Goal: Information Seeking & Learning: Check status

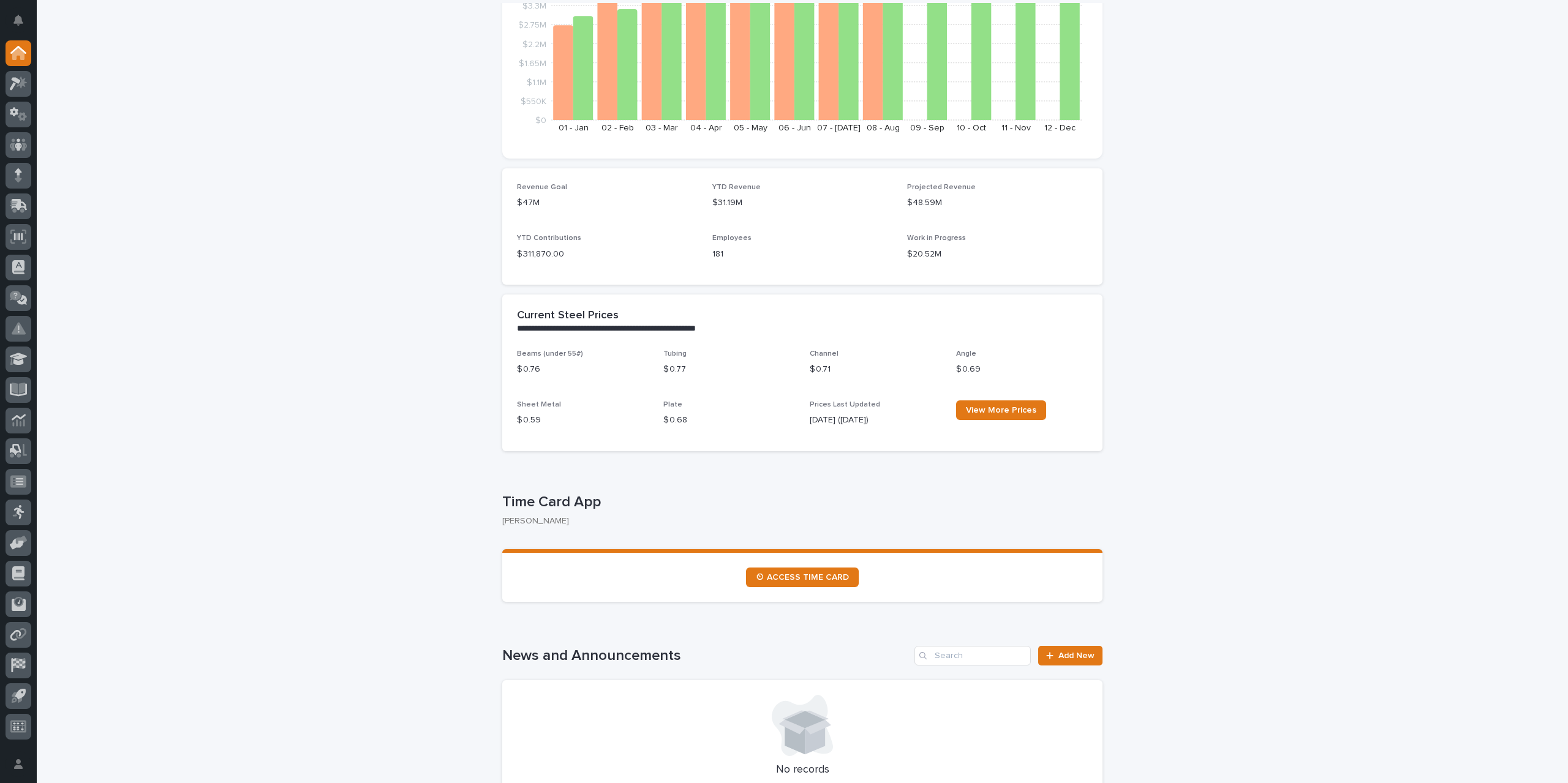
scroll to position [245, 0]
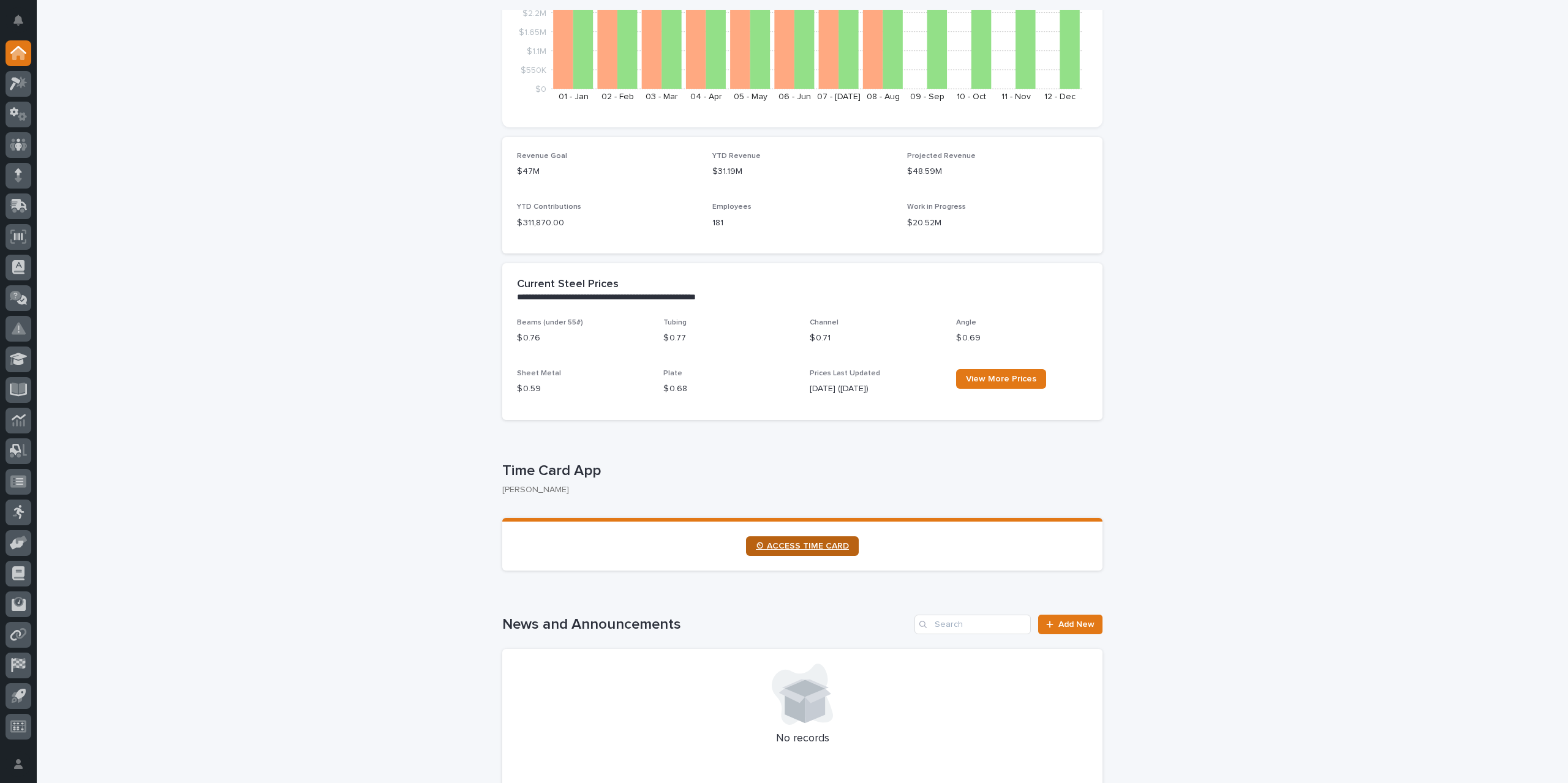
click at [804, 552] on link "⏲ ACCESS TIME CARD" at bounding box center [803, 546] width 113 height 20
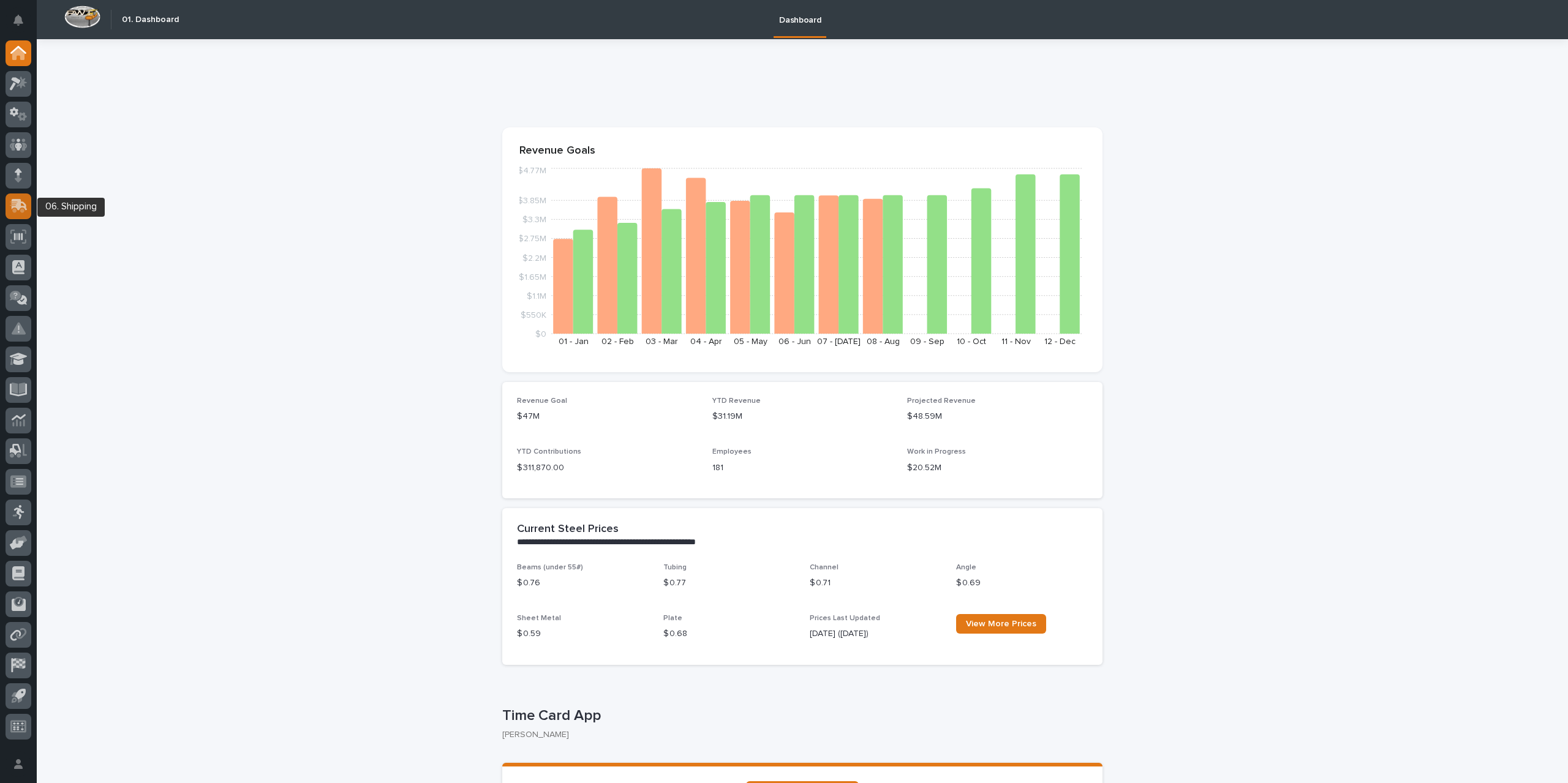
click at [12, 207] on icon at bounding box center [19, 204] width 16 height 12
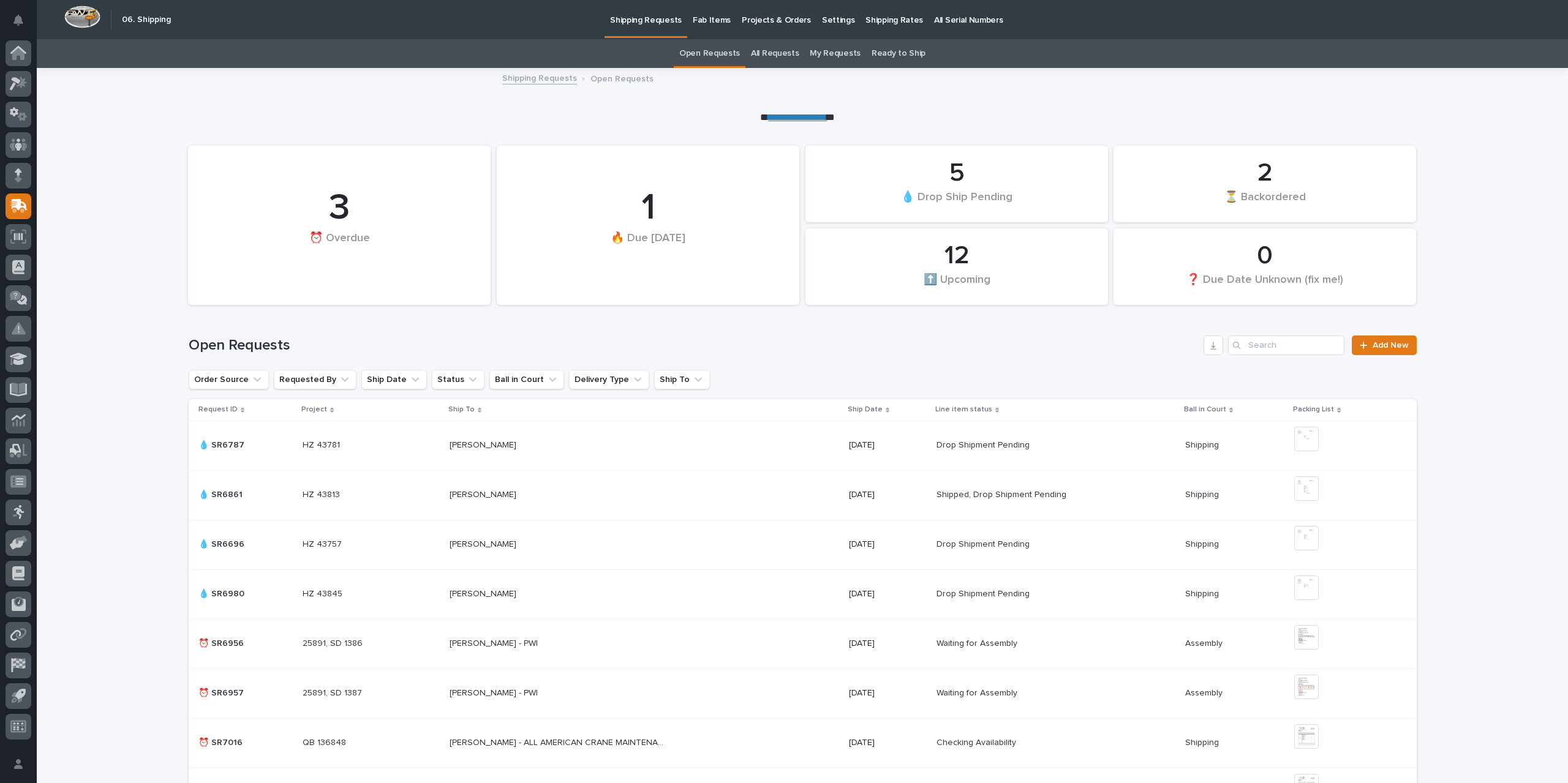
click at [792, 52] on link "All Requests" at bounding box center [775, 54] width 48 height 29
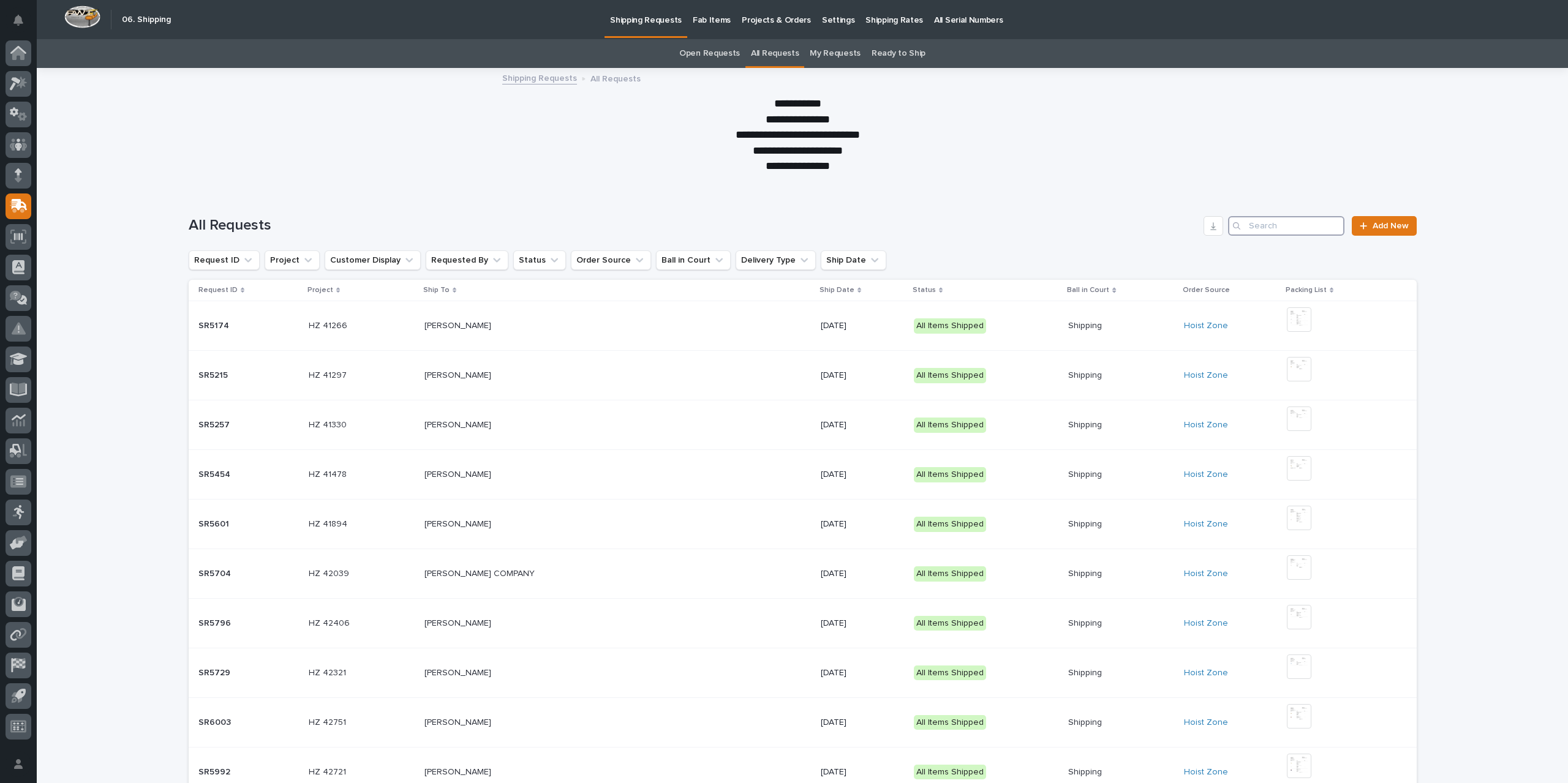
click at [1287, 229] on input "Search" at bounding box center [1287, 226] width 117 height 20
type input "sr6642"
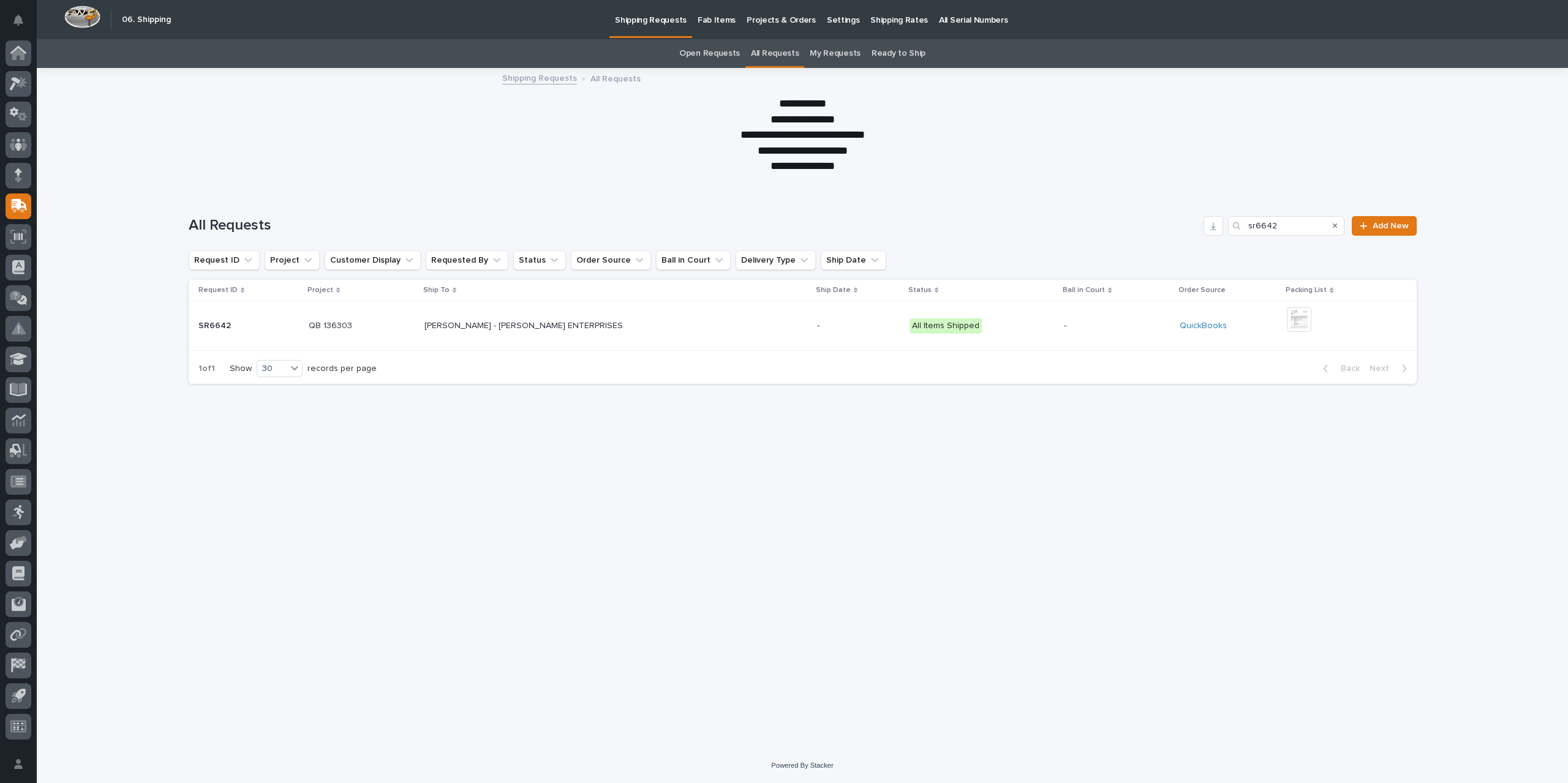
click at [817, 331] on p "-" at bounding box center [858, 326] width 82 height 10
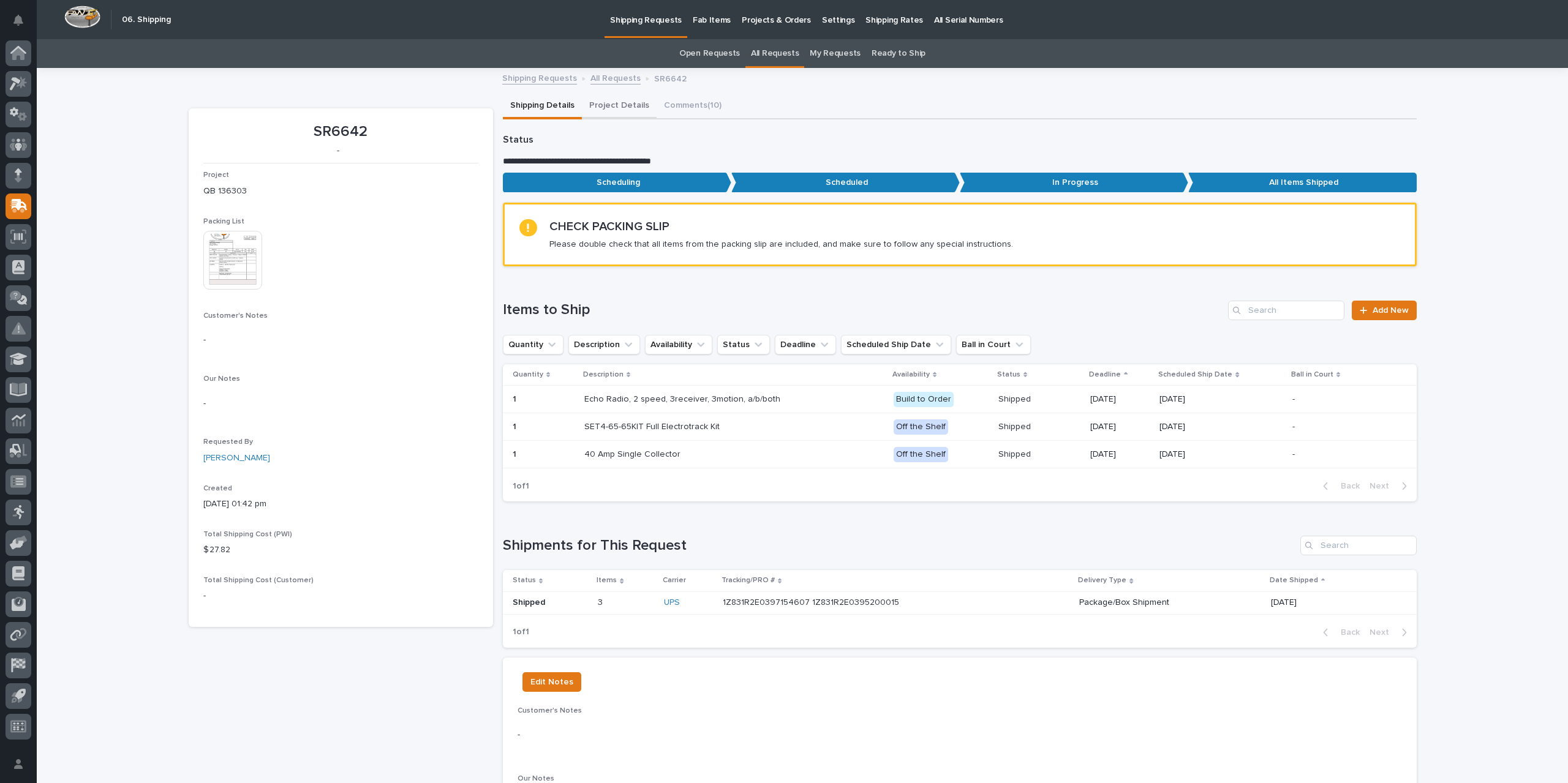
click at [617, 111] on button "Project Details" at bounding box center [619, 106] width 75 height 25
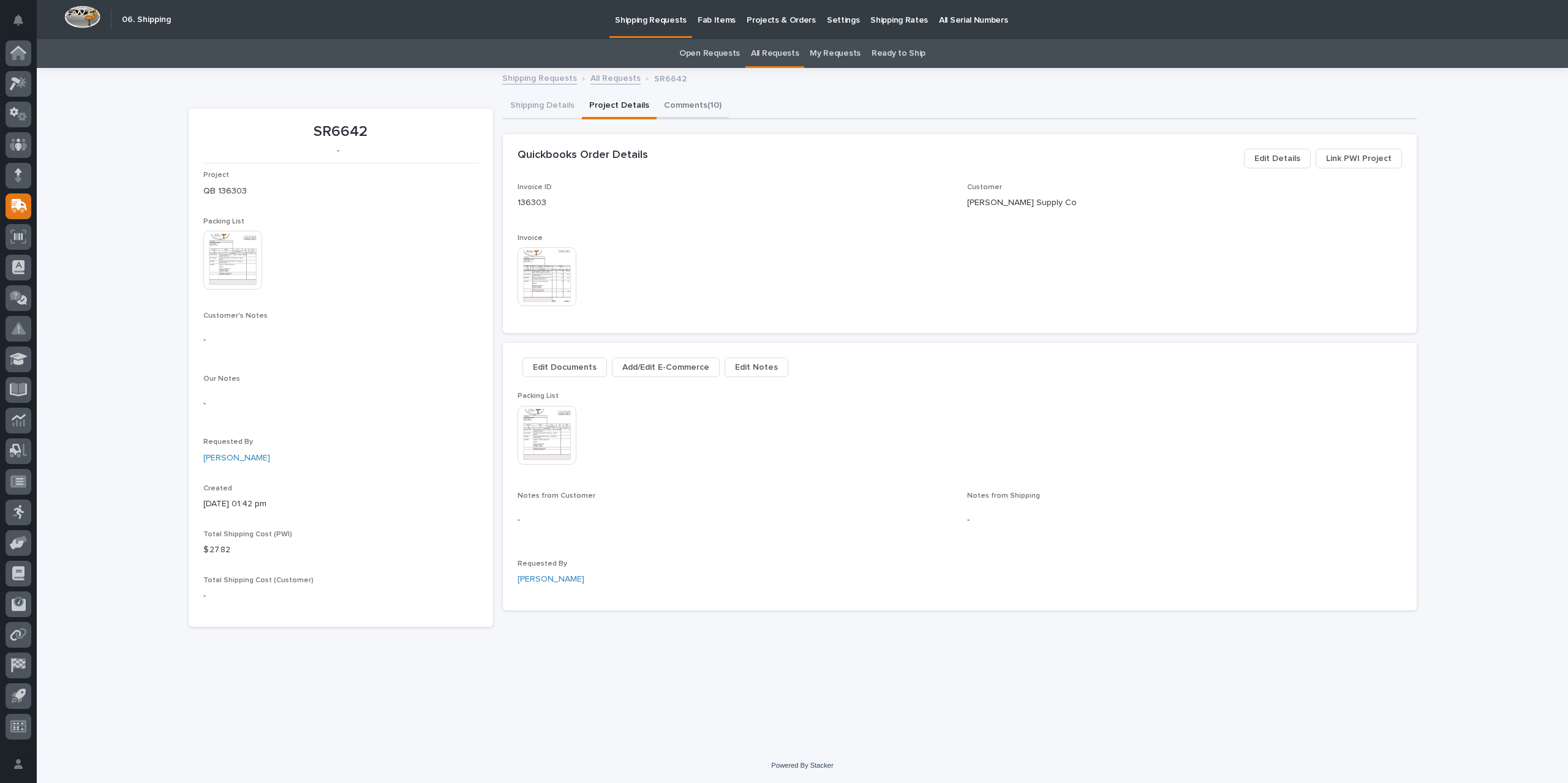
click at [671, 107] on button "Comments (10)" at bounding box center [693, 106] width 72 height 25
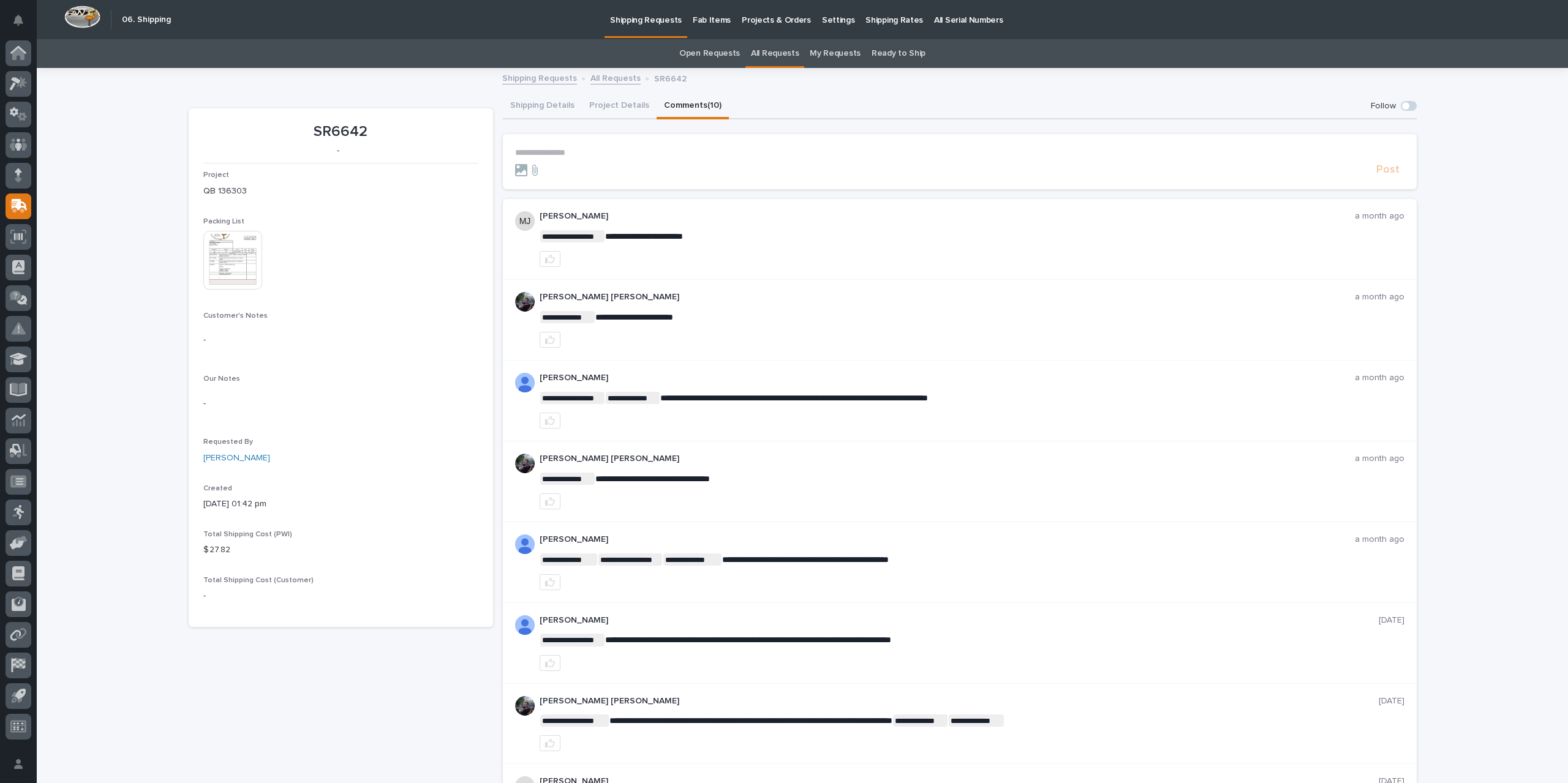
click at [568, 155] on p "**********" at bounding box center [960, 152] width 890 height 10
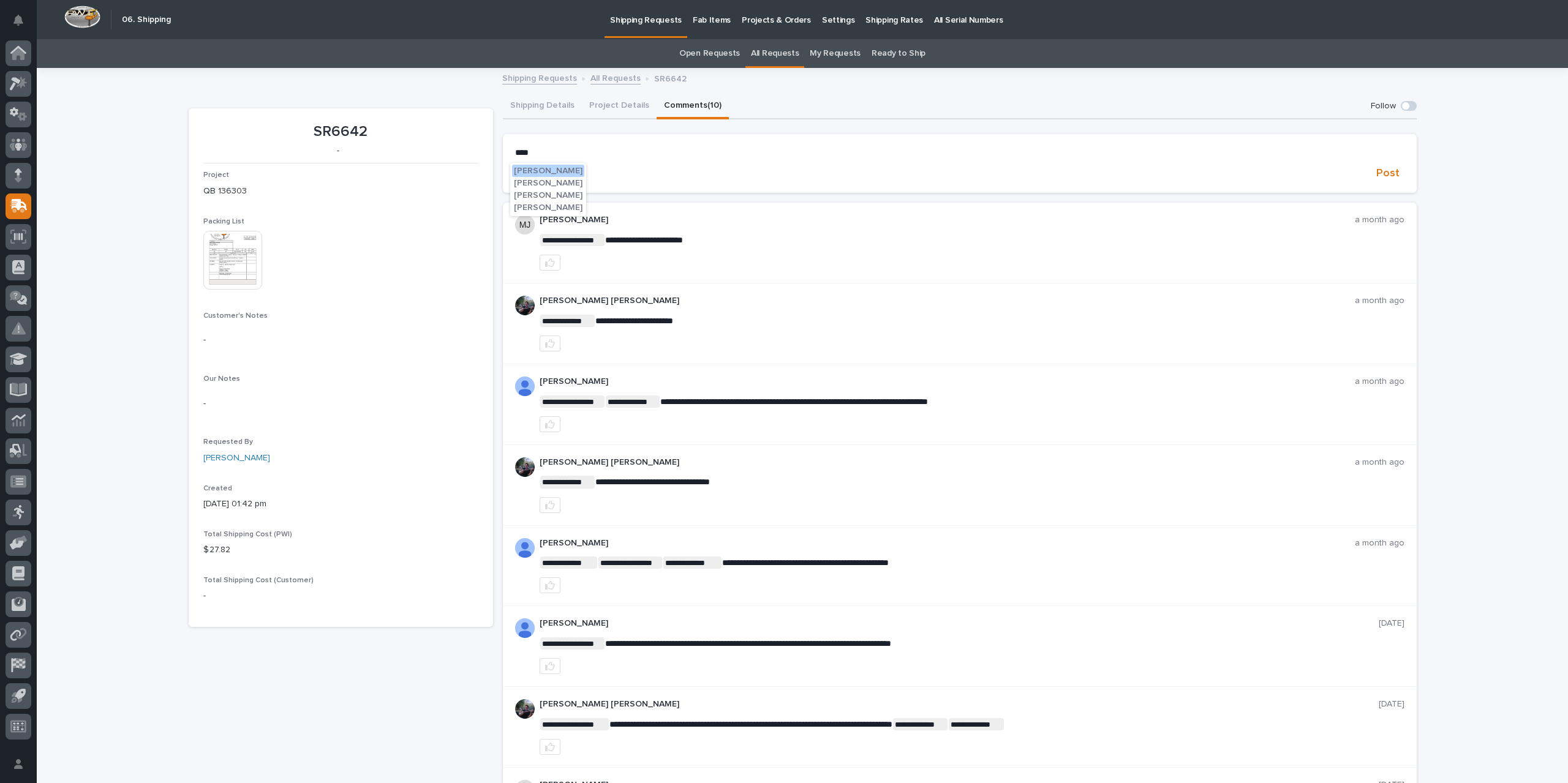
click at [546, 207] on span "[PERSON_NAME]" at bounding box center [549, 207] width 69 height 8
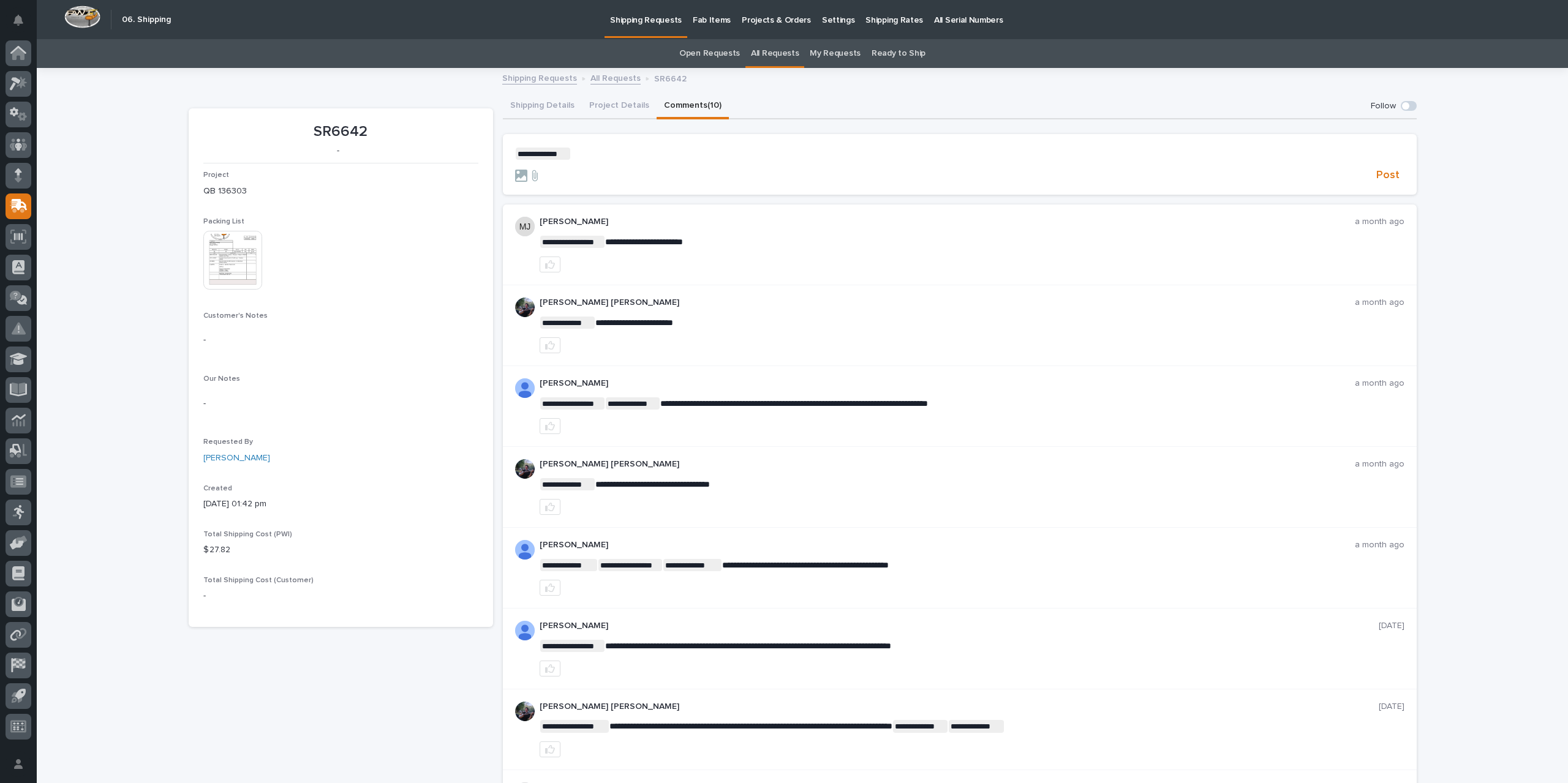
click at [576, 146] on section "**********" at bounding box center [960, 164] width 914 height 61
click at [577, 154] on p "**********" at bounding box center [960, 154] width 890 height 12
click at [618, 172] on span "[PERSON_NAME]" at bounding box center [604, 172] width 69 height 8
click at [643, 154] on p "**********" at bounding box center [960, 154] width 890 height 12
click at [1390, 174] on span "Post" at bounding box center [1388, 175] width 23 height 14
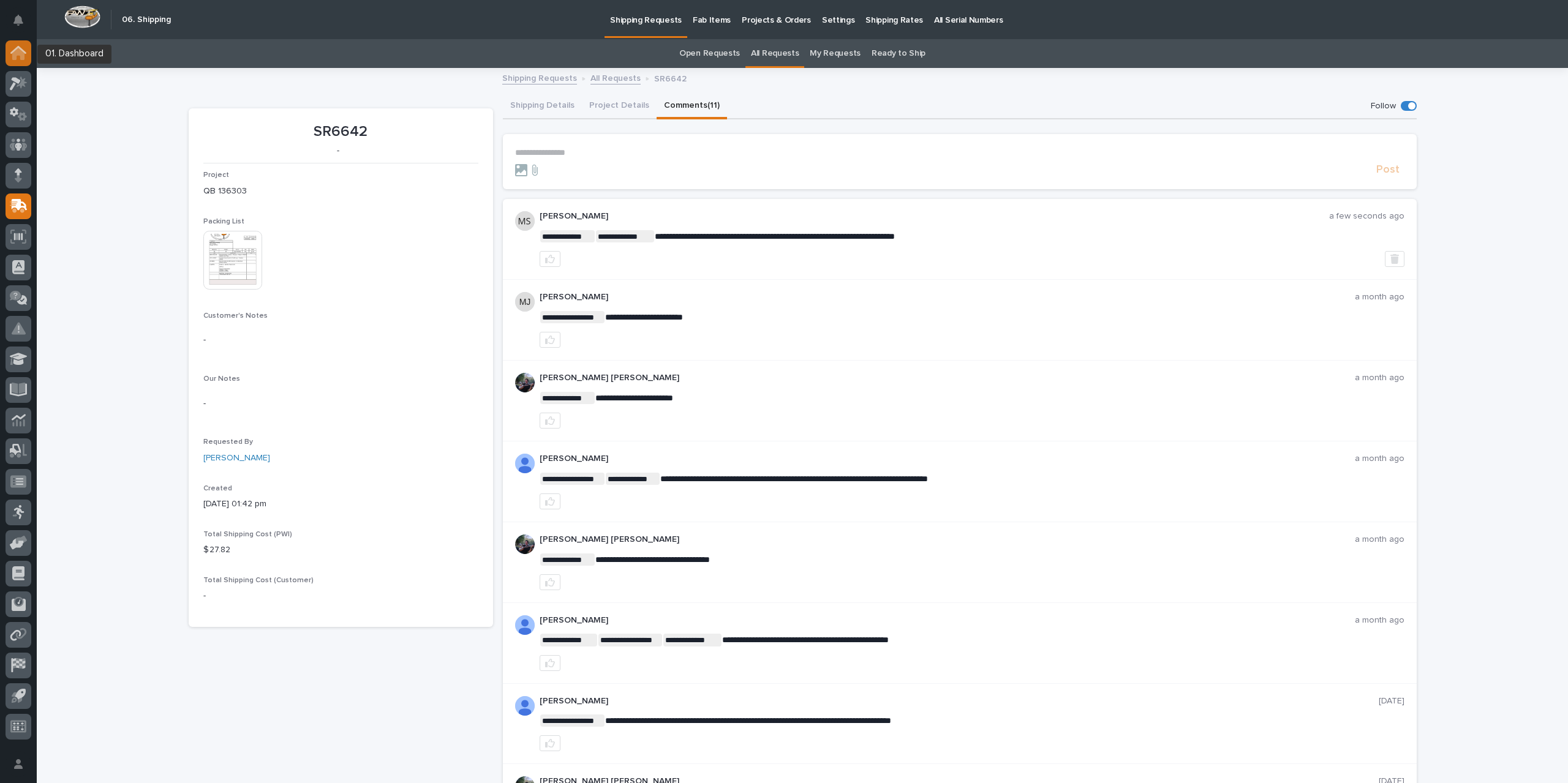
click at [11, 46] on icon at bounding box center [18, 53] width 16 height 14
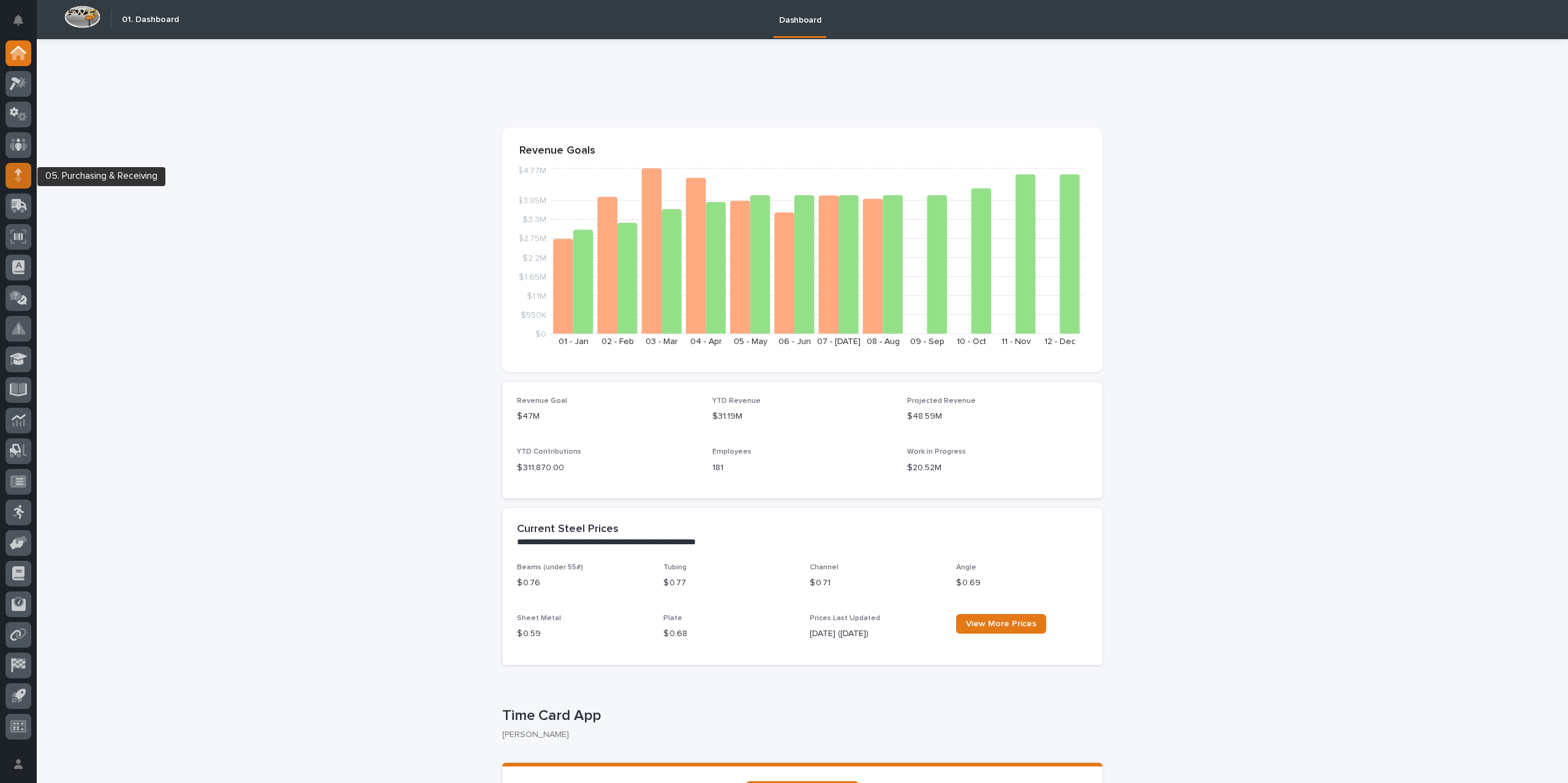
click at [25, 180] on div at bounding box center [18, 175] width 25 height 25
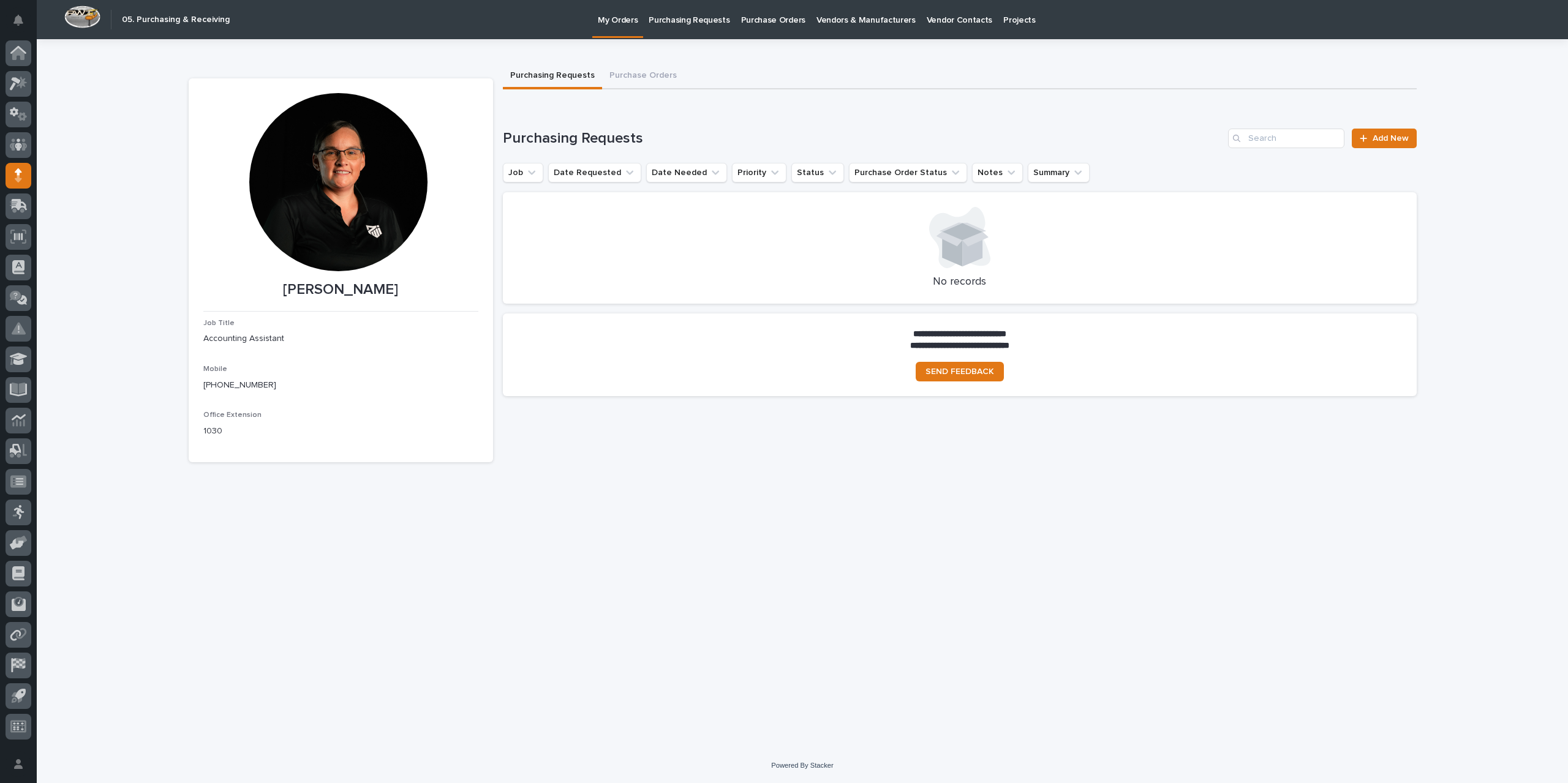
click at [744, 19] on p "Purchase Orders" at bounding box center [774, 12] width 65 height 25
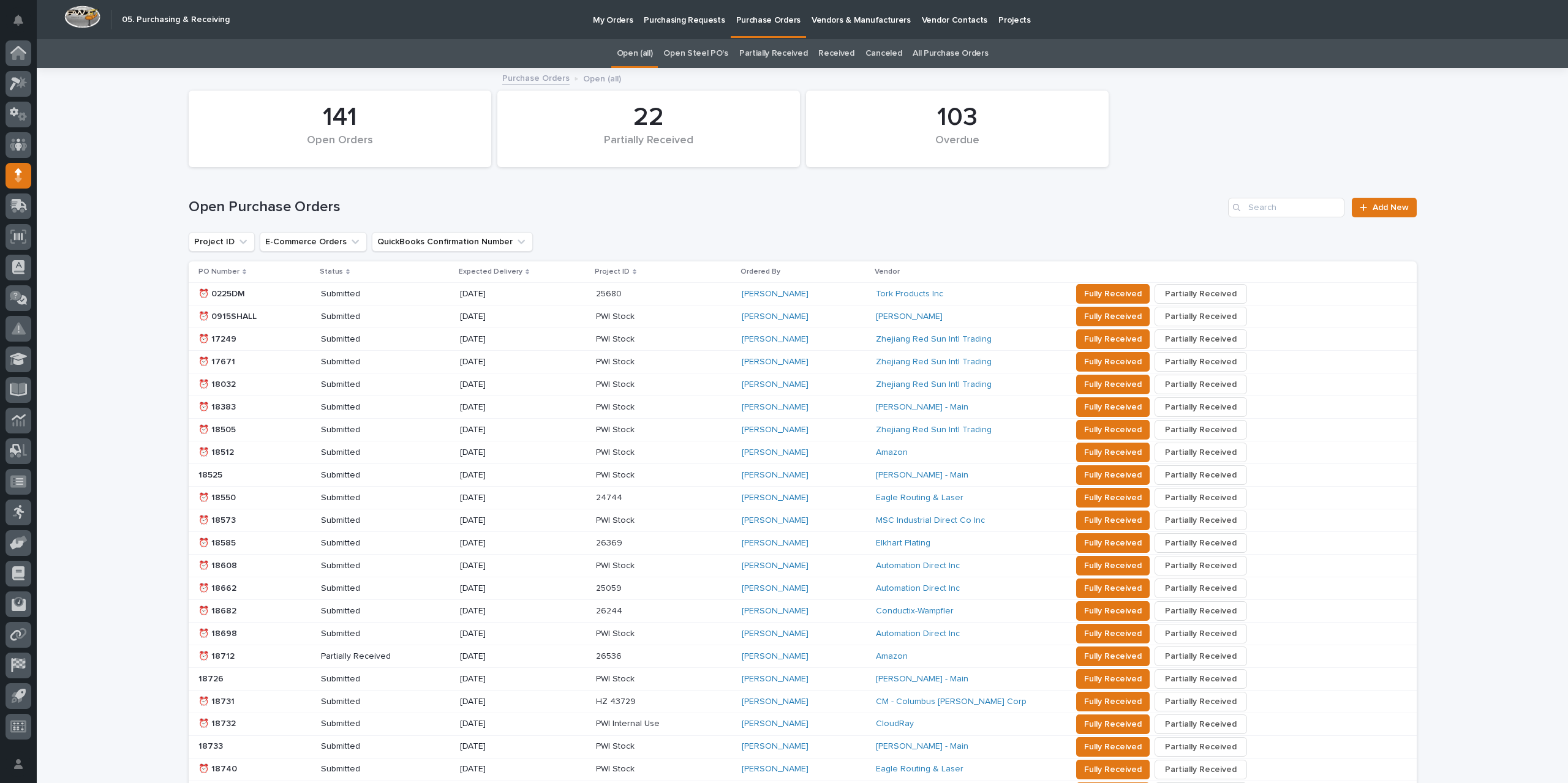
click at [931, 54] on link "All Purchase Orders" at bounding box center [950, 54] width 76 height 29
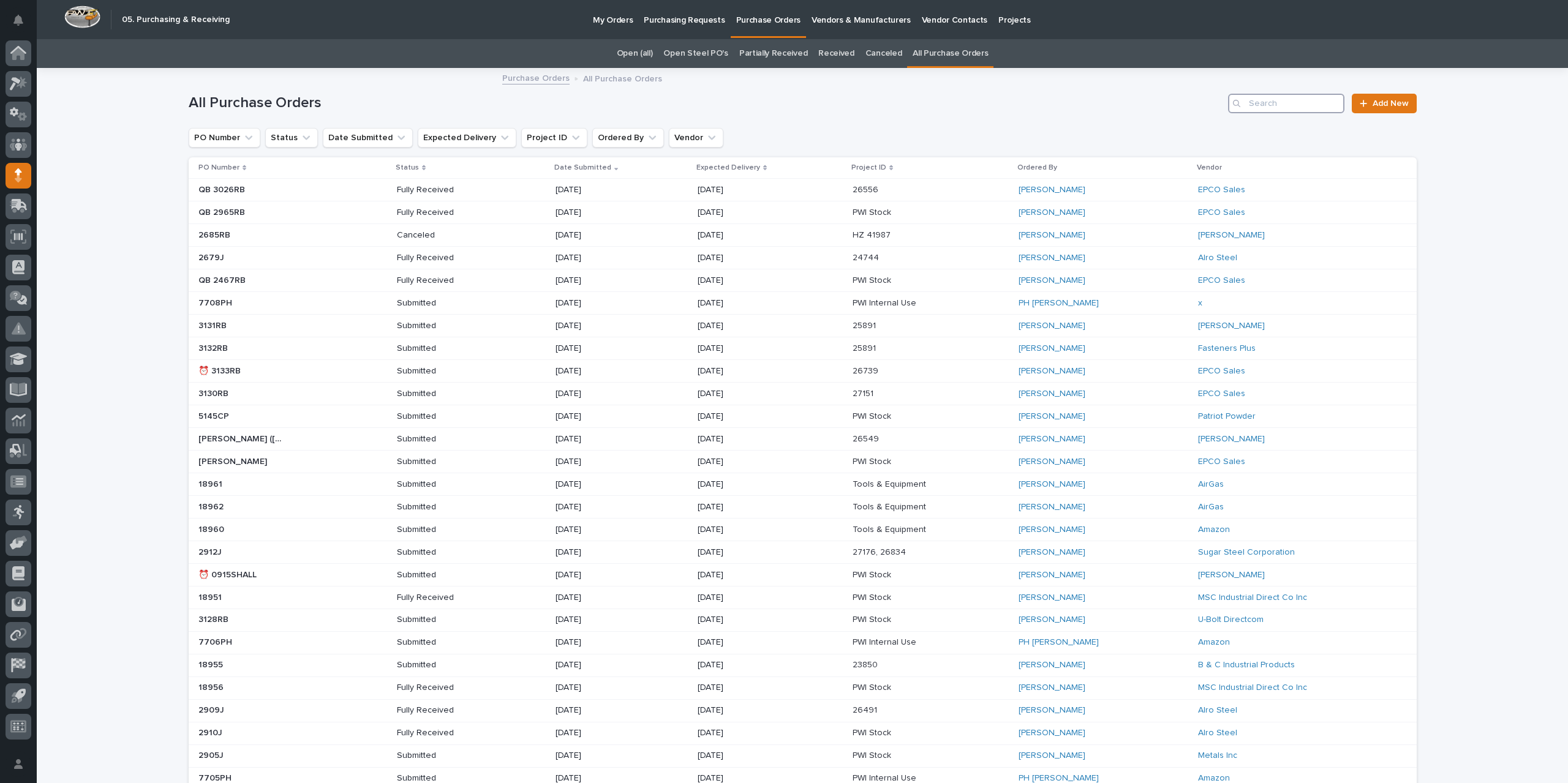
click at [1316, 99] on input "Search" at bounding box center [1287, 104] width 117 height 20
type input "2893"
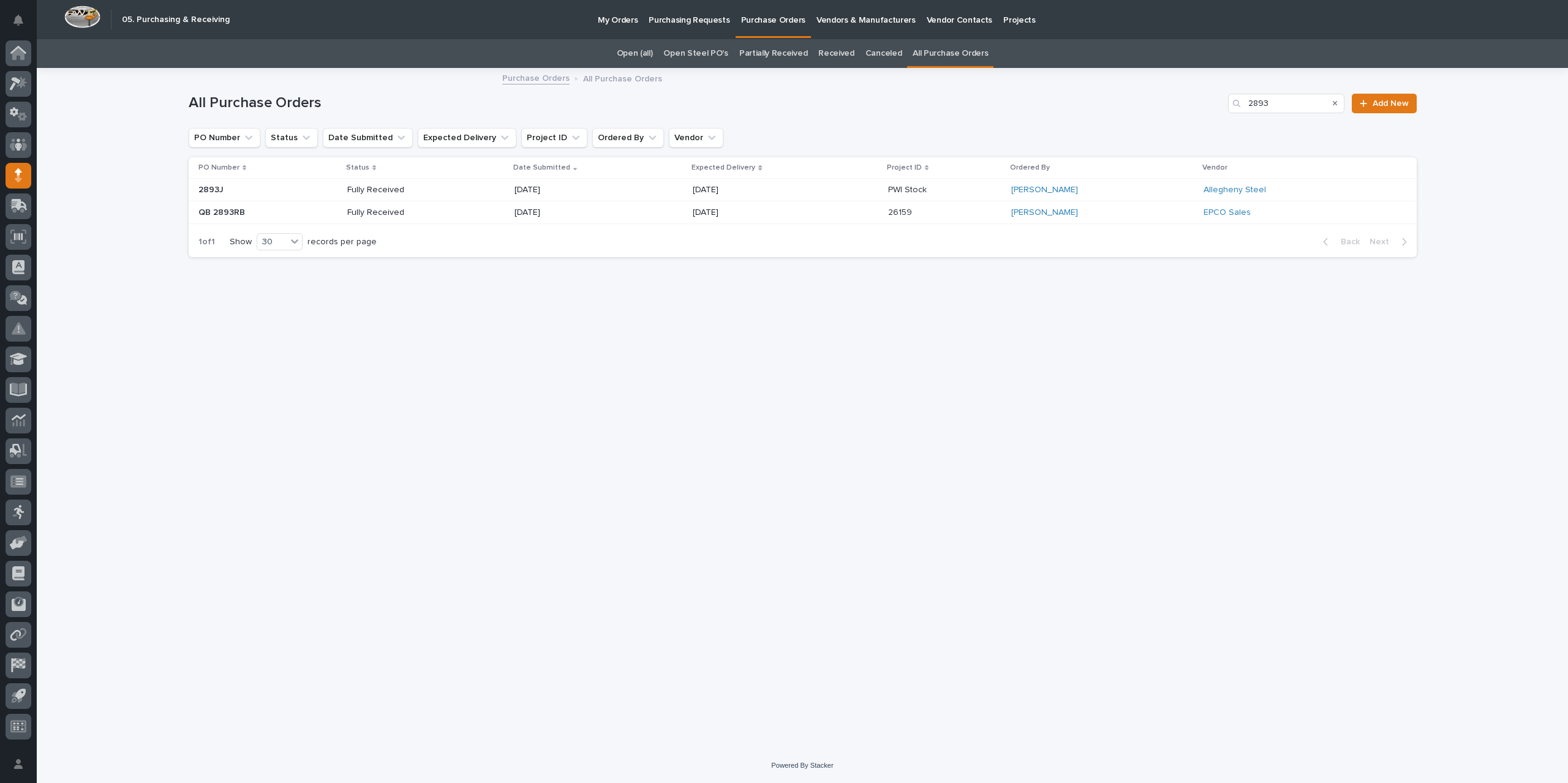
click at [653, 187] on div "[DATE]" at bounding box center [599, 189] width 168 height 20
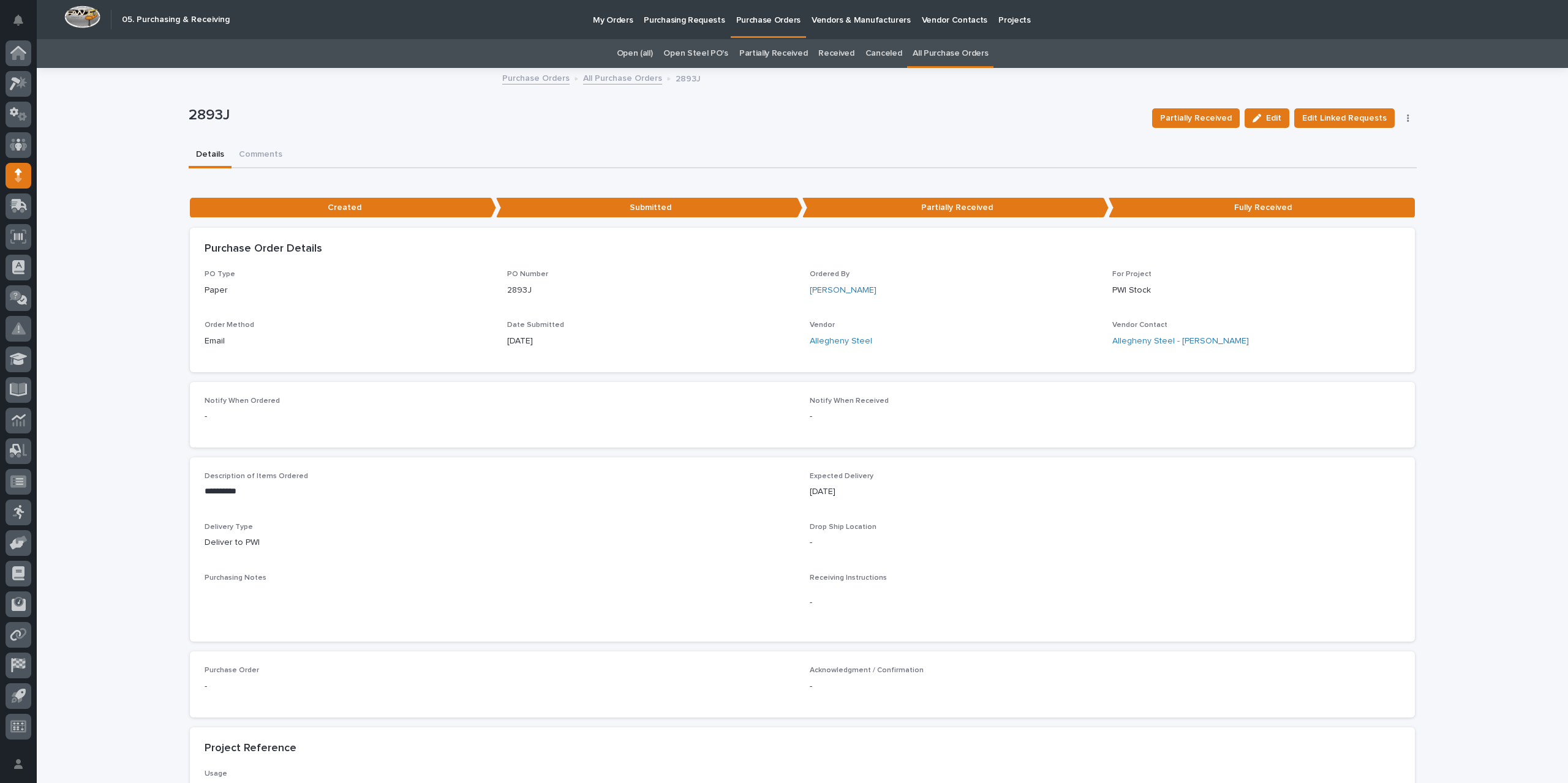
click at [615, 81] on link "All Purchase Orders" at bounding box center [622, 78] width 79 height 14
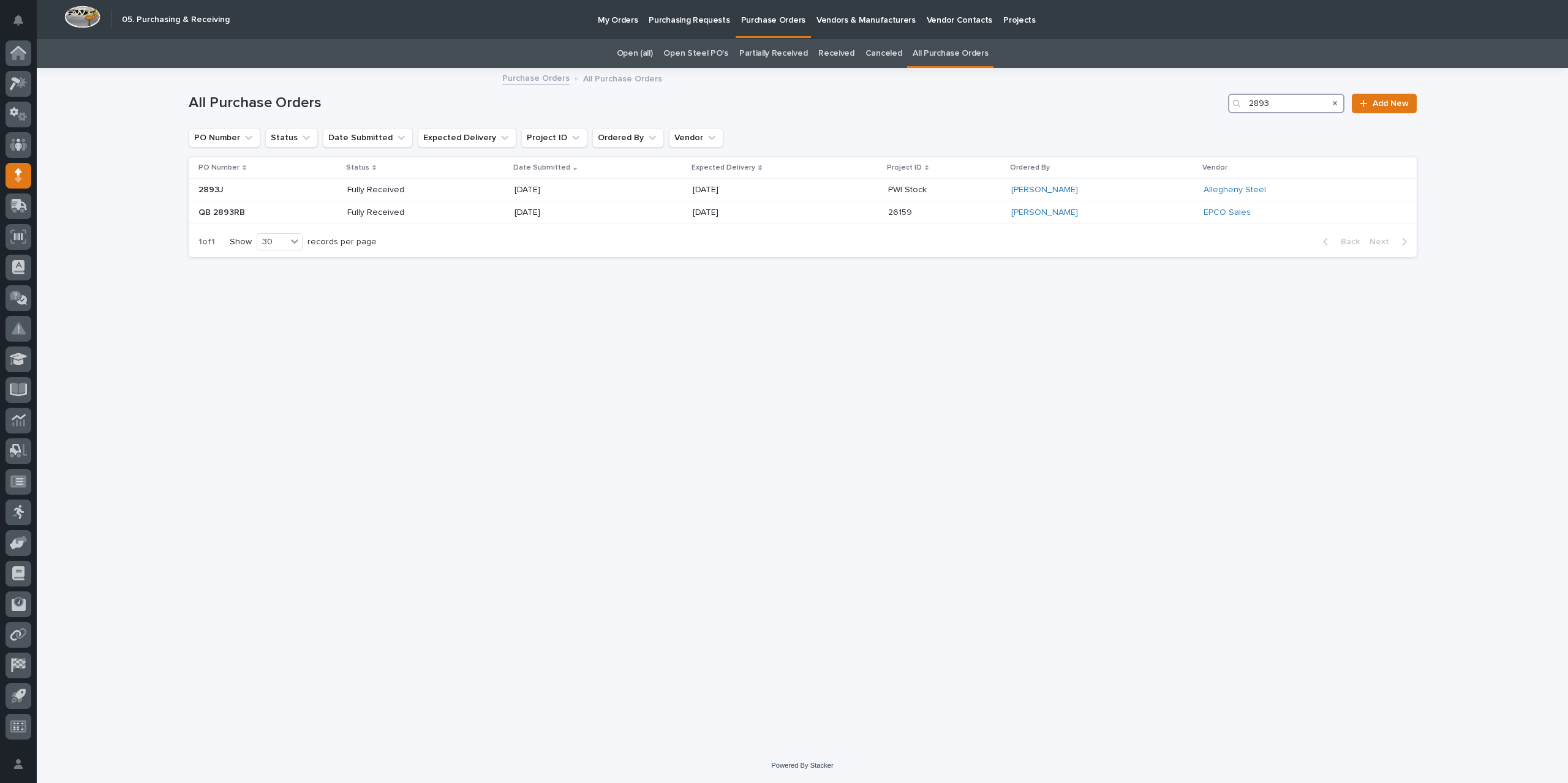
drag, startPoint x: 1267, startPoint y: 103, endPoint x: 1123, endPoint y: 120, distance: 145.0
click at [1123, 120] on div "All Purchase Orders 2893 Add New" at bounding box center [803, 99] width 1228 height 59
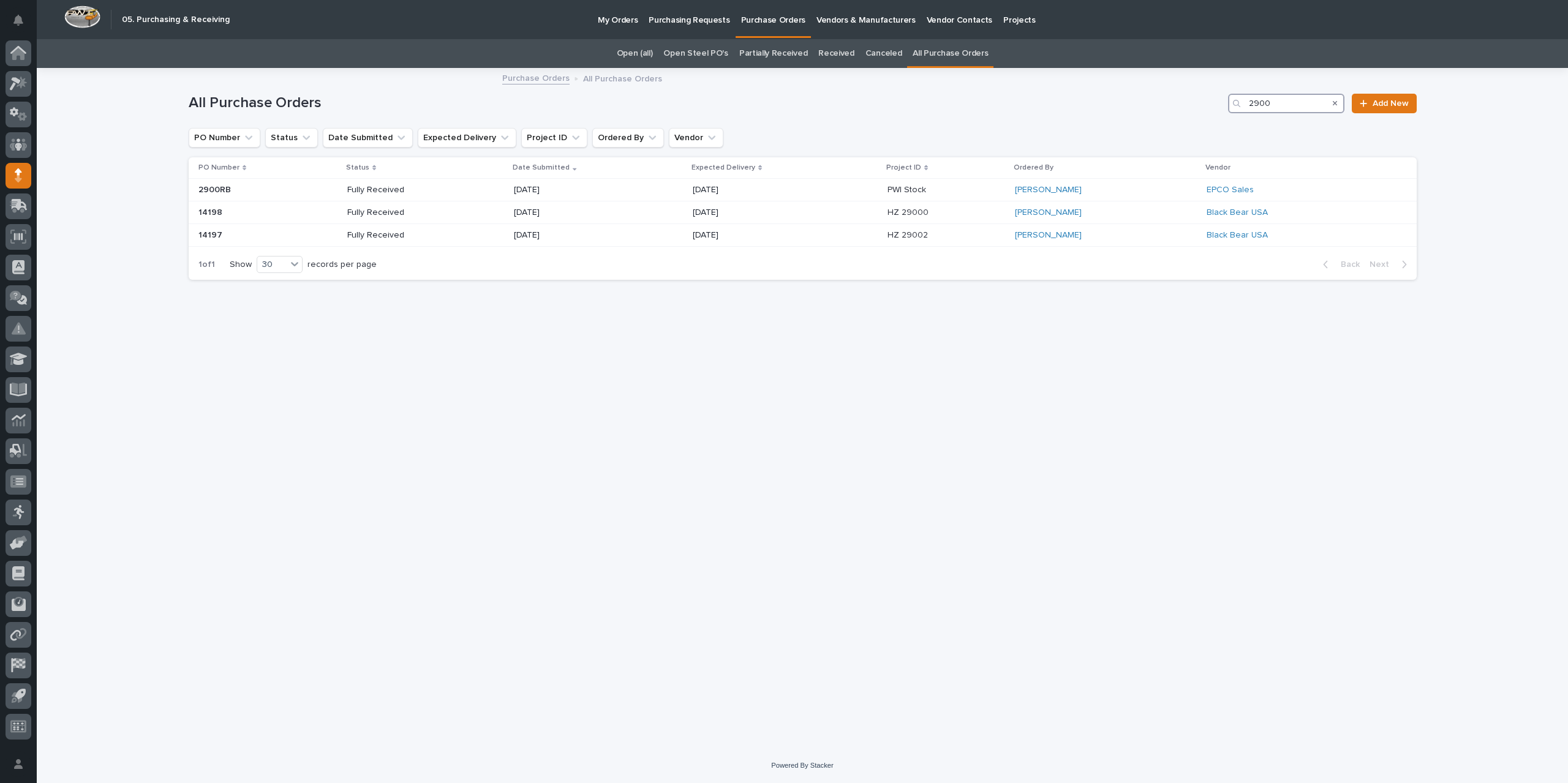
drag, startPoint x: 1275, startPoint y: 105, endPoint x: 1238, endPoint y: 106, distance: 37.0
click at [1238, 106] on div "2900" at bounding box center [1287, 104] width 117 height 20
type input "2896"
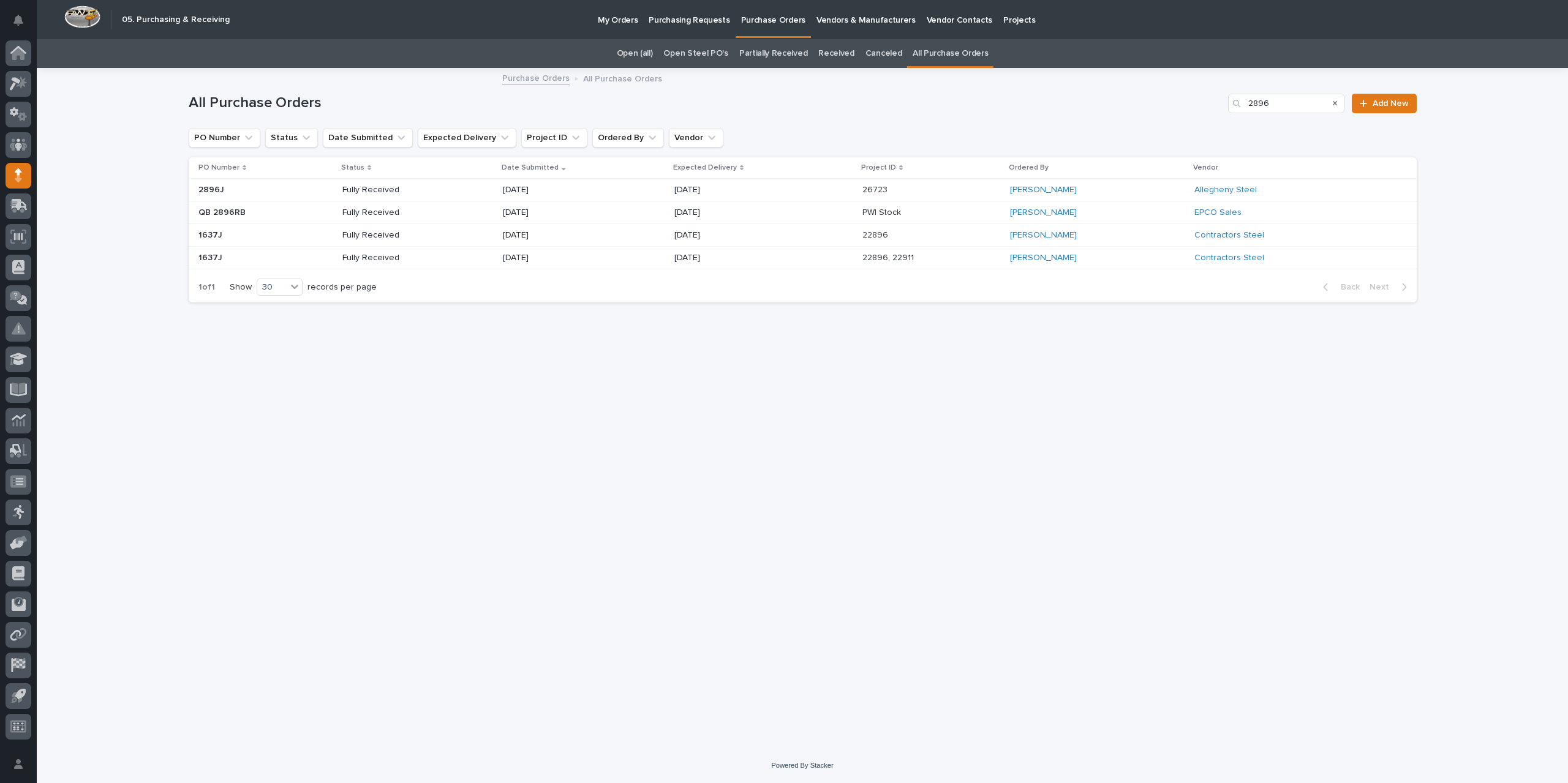
click at [796, 187] on div "[DATE]" at bounding box center [763, 189] width 178 height 20
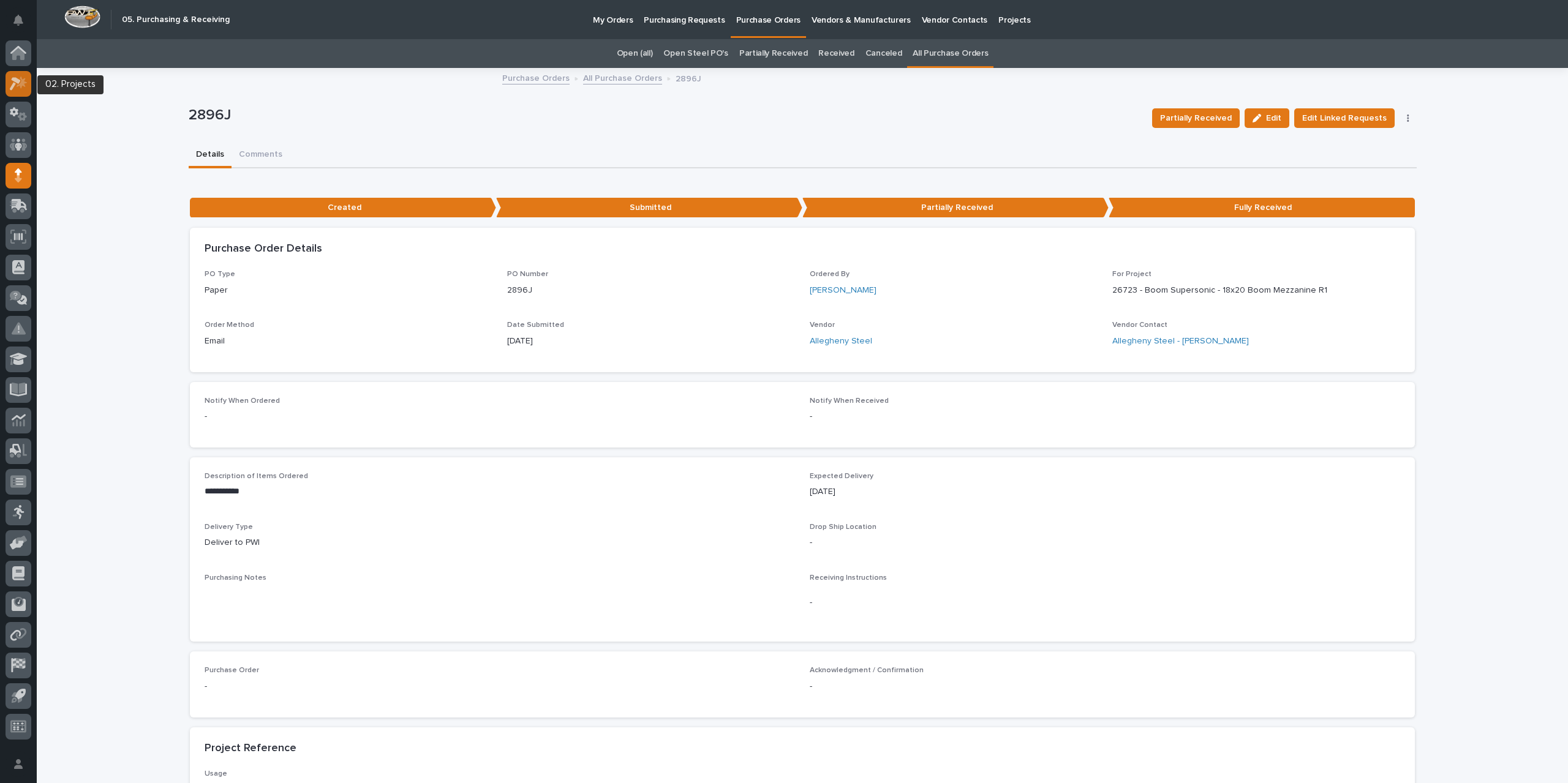
click at [12, 85] on icon at bounding box center [15, 84] width 11 height 14
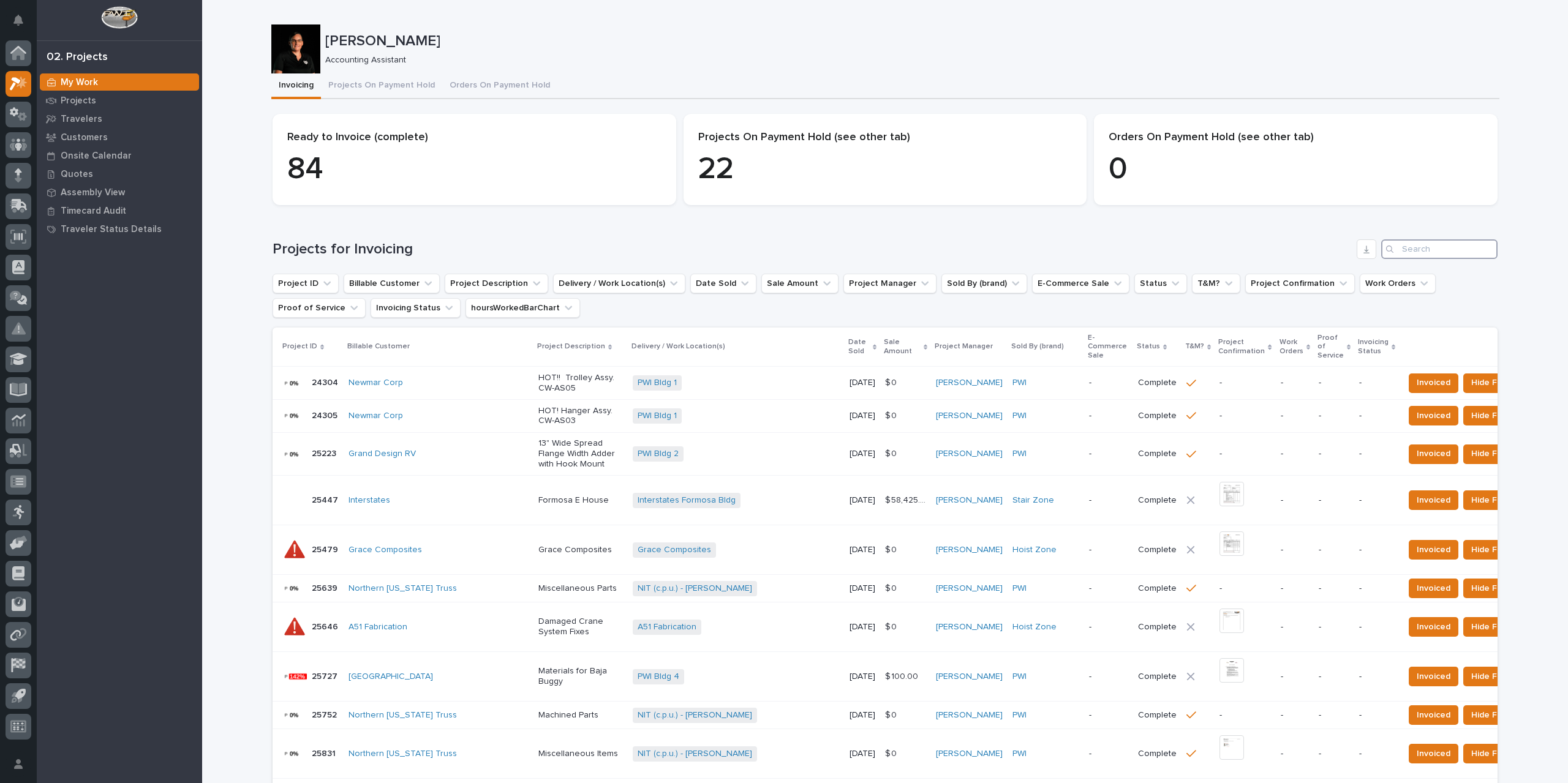
click at [1407, 254] on input "Search" at bounding box center [1440, 249] width 117 height 20
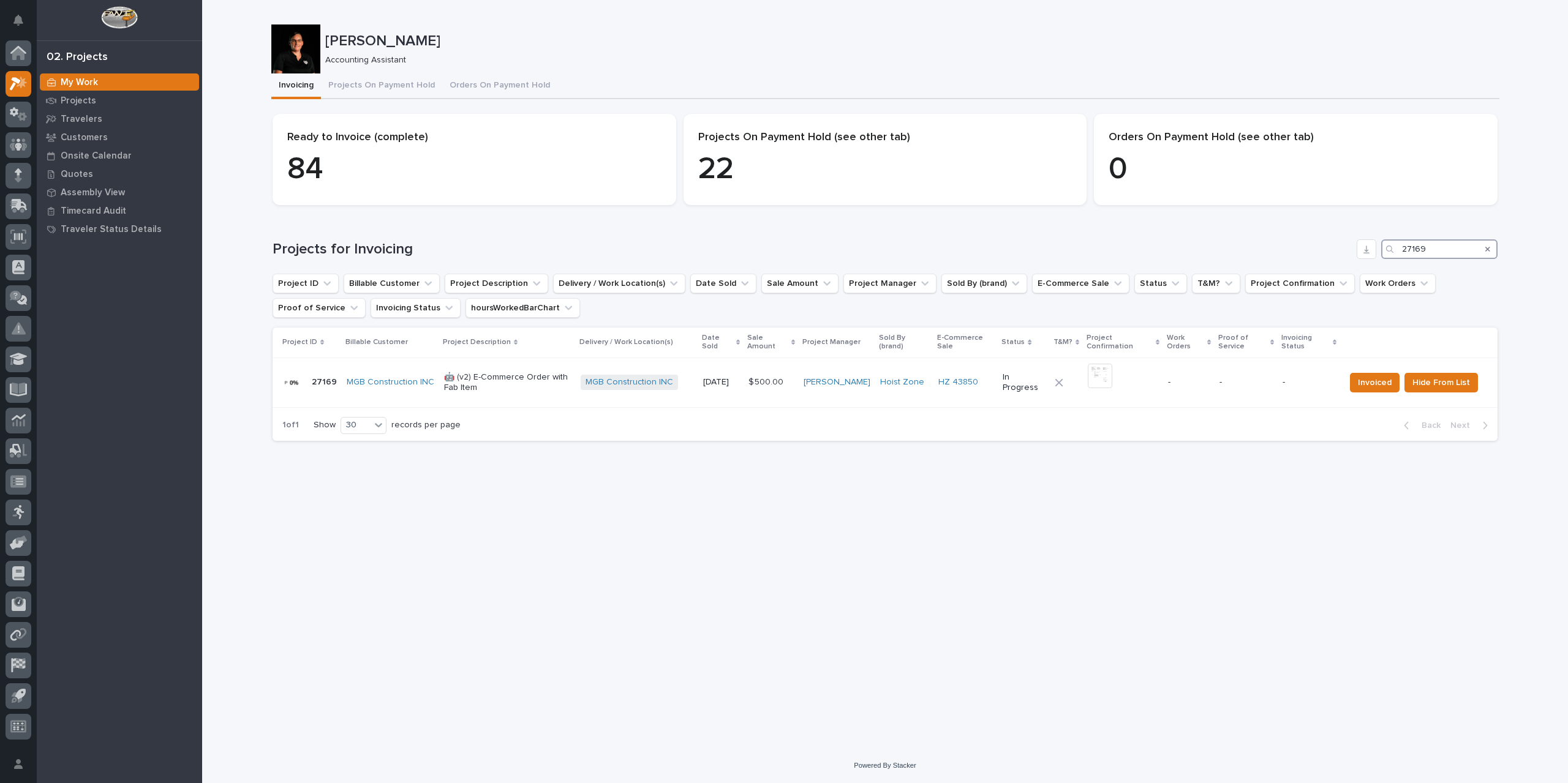
drag, startPoint x: 1438, startPoint y: 253, endPoint x: 1416, endPoint y: 253, distance: 22.0
click at [1416, 253] on input "27169" at bounding box center [1440, 249] width 117 height 20
type input "27150"
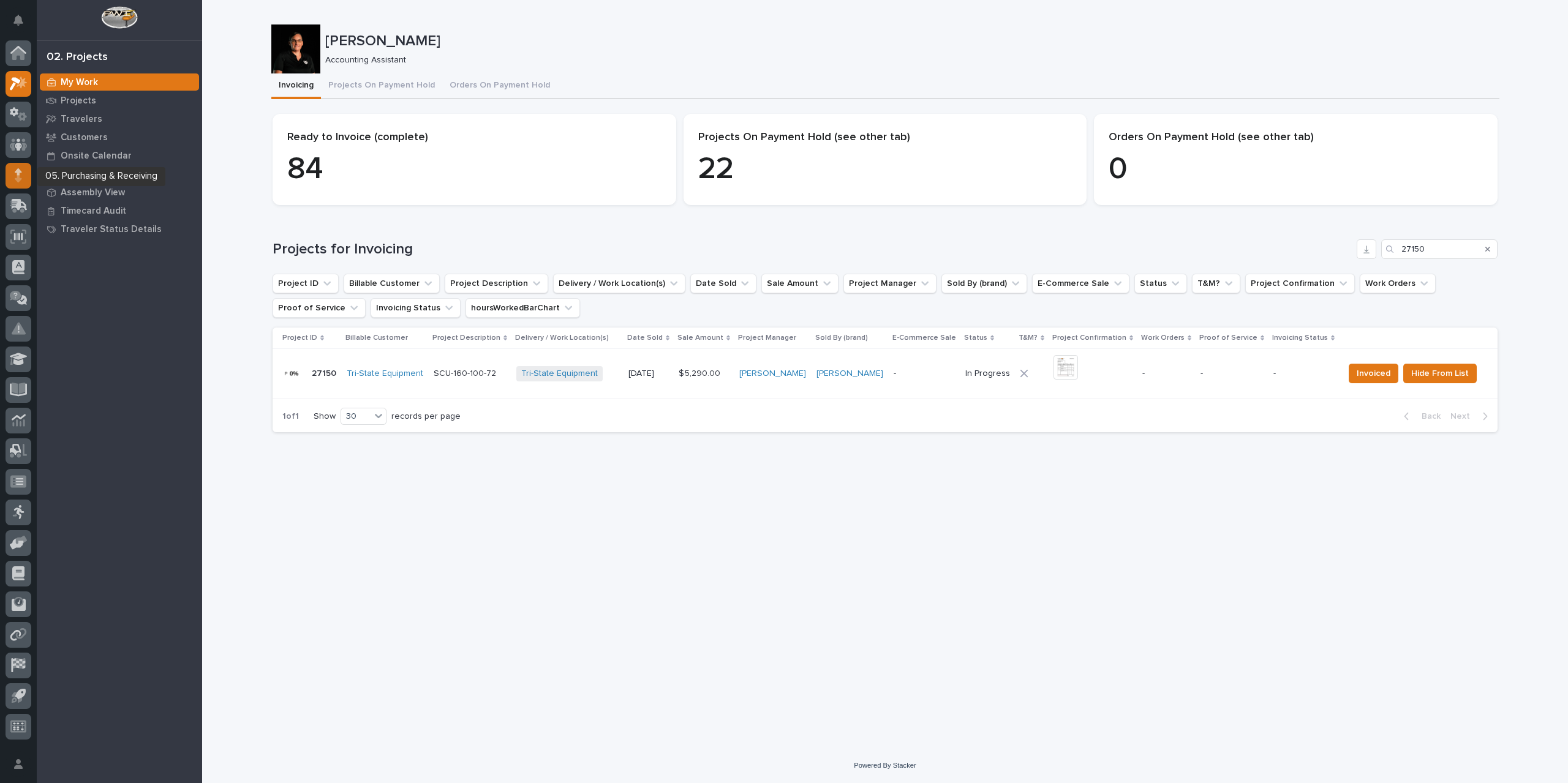
click at [23, 172] on div at bounding box center [18, 175] width 25 height 25
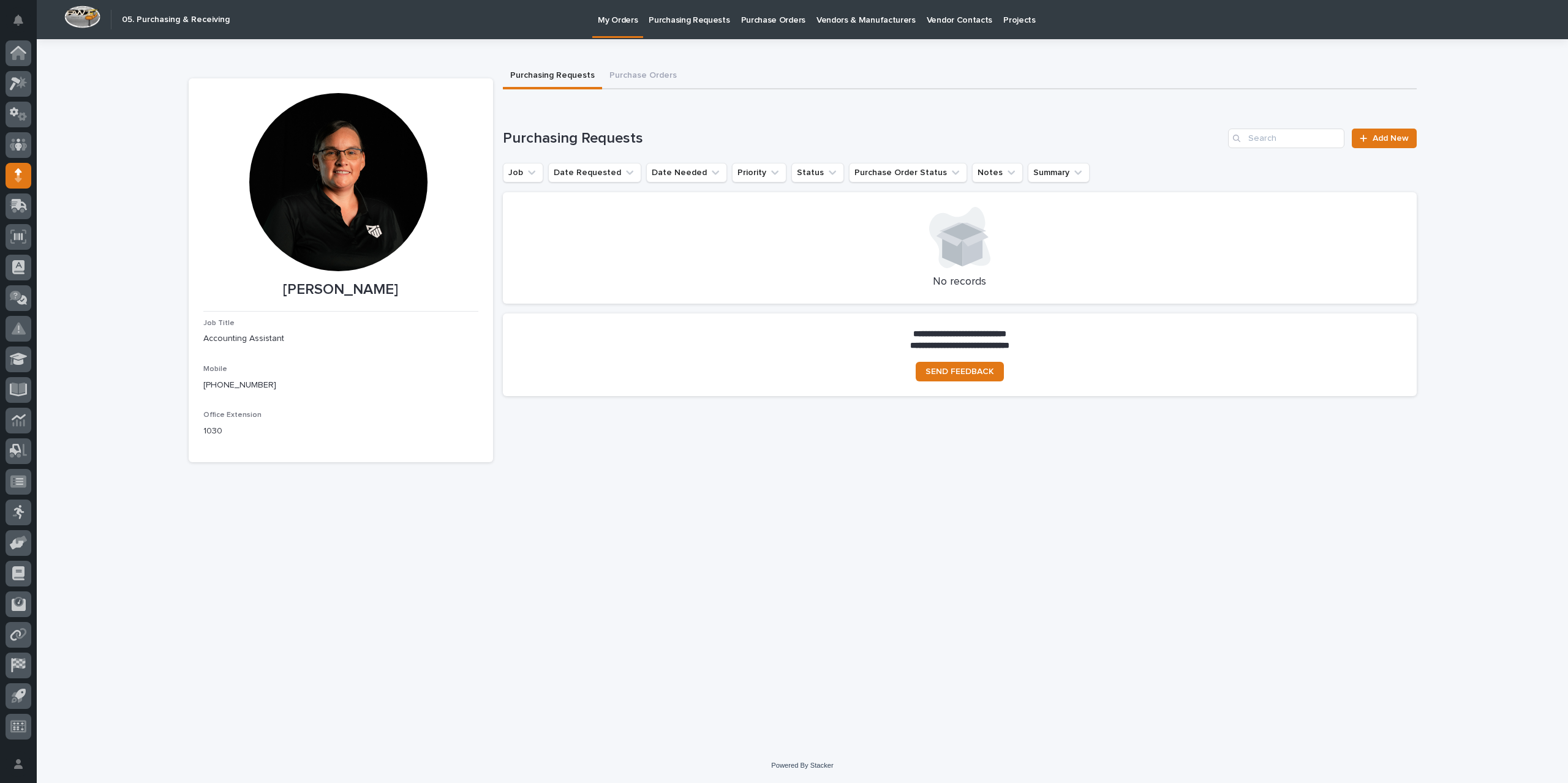
click at [766, 17] on p "Purchase Orders" at bounding box center [774, 12] width 65 height 25
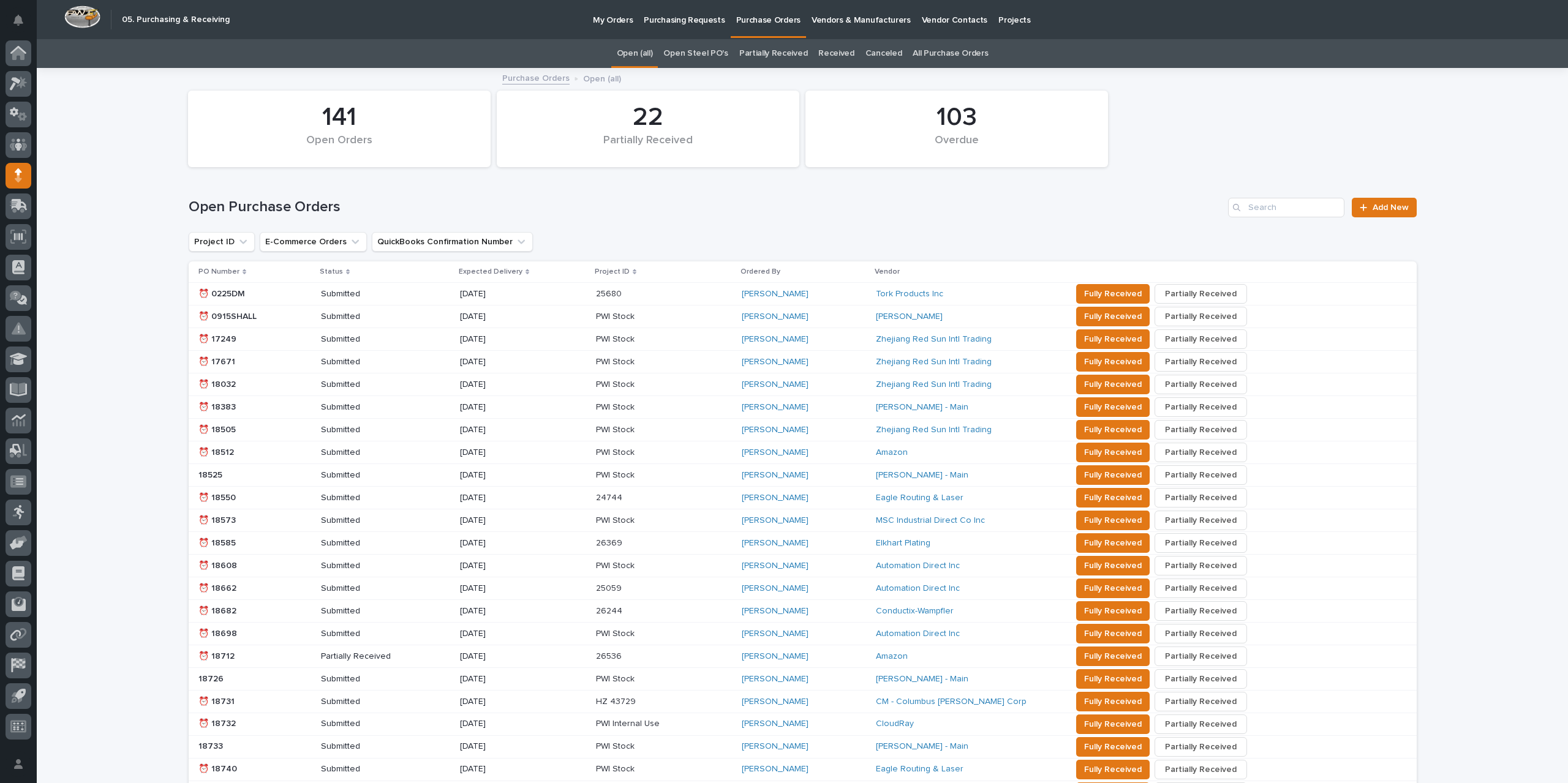
click at [944, 54] on link "All Purchase Orders" at bounding box center [950, 54] width 76 height 29
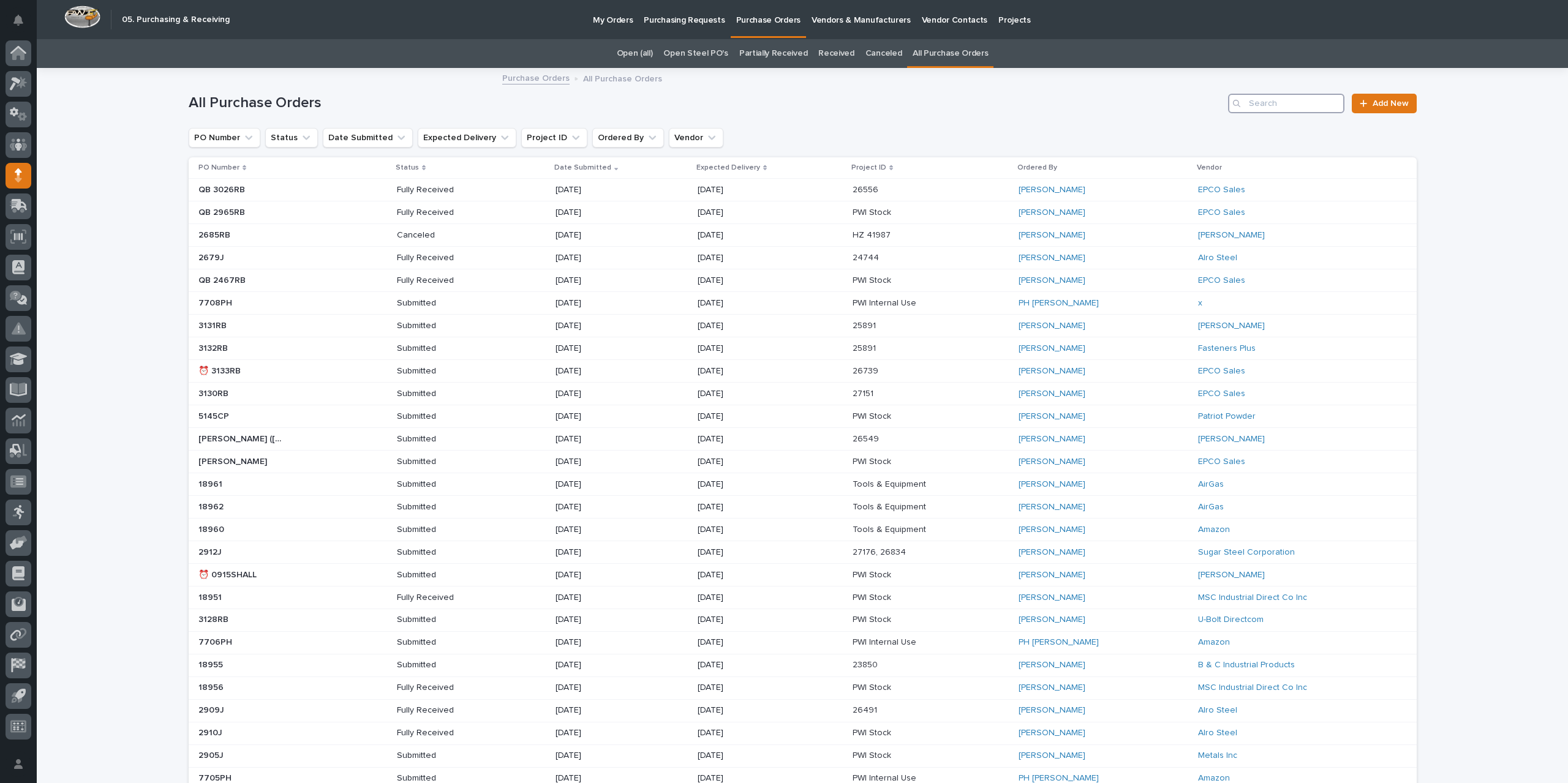
click at [1254, 105] on input "Search" at bounding box center [1287, 104] width 117 height 20
type input "2890"
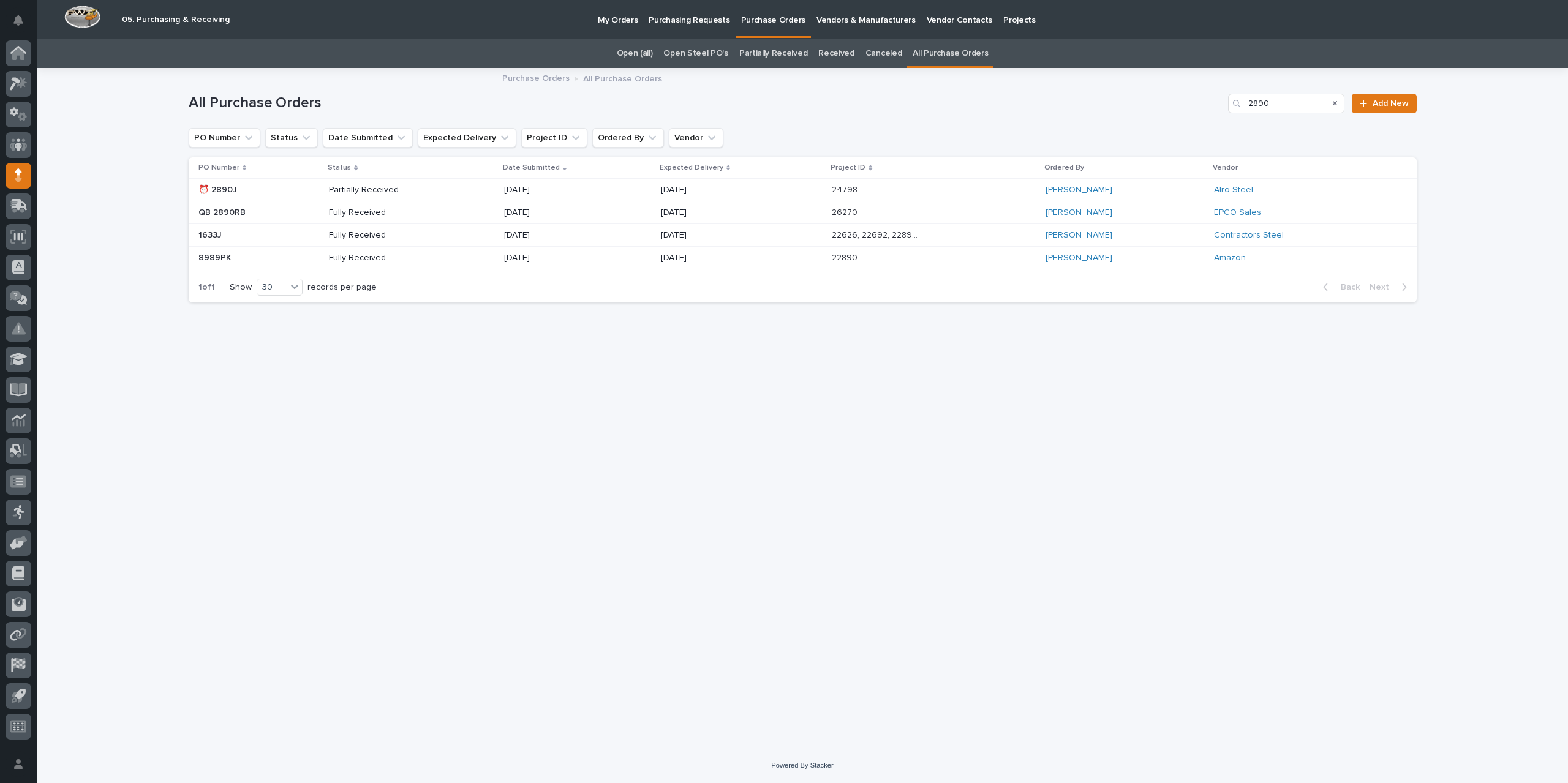
click at [614, 189] on div "[DATE]" at bounding box center [577, 189] width 146 height 20
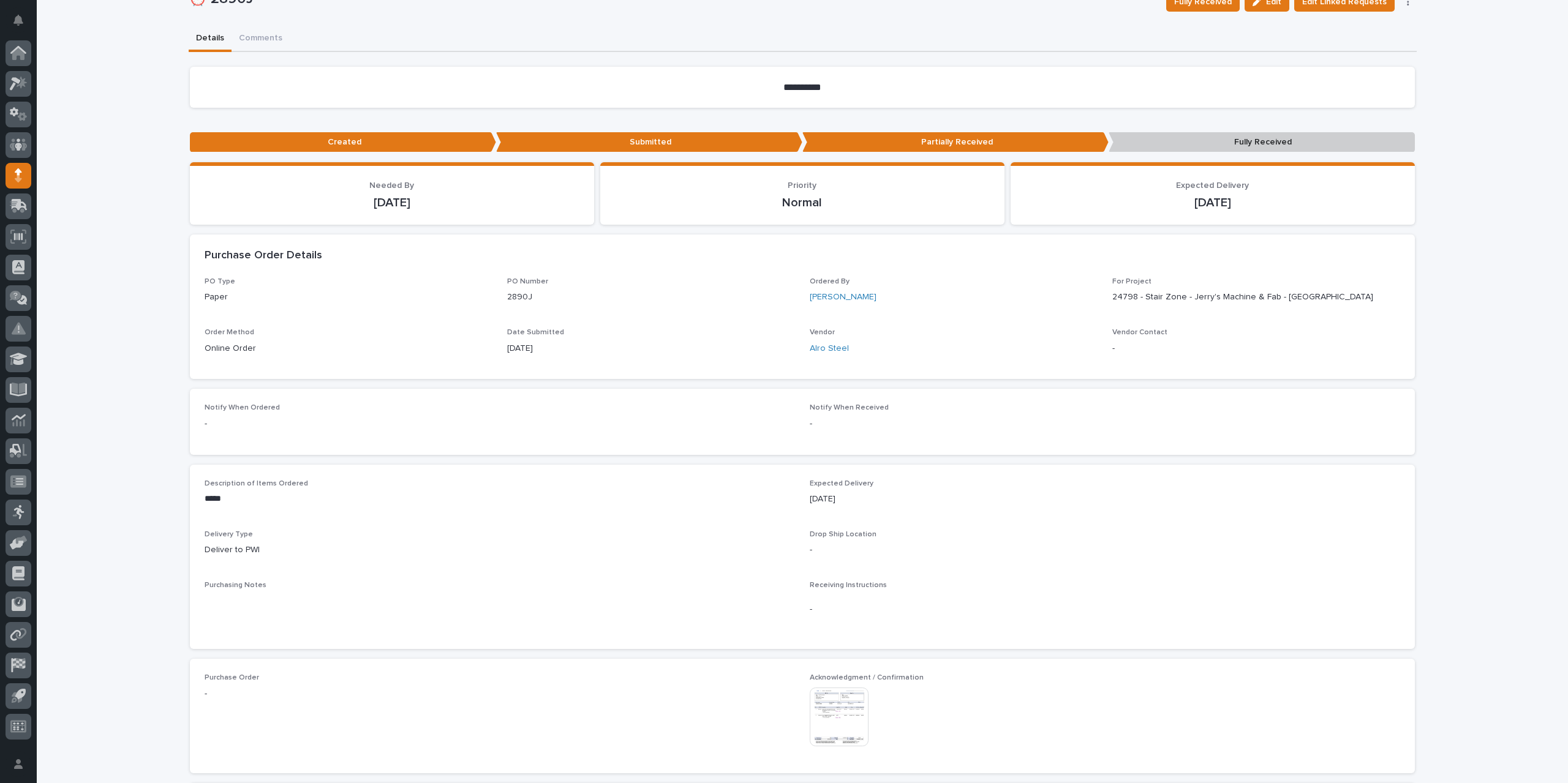
scroll to position [306, 0]
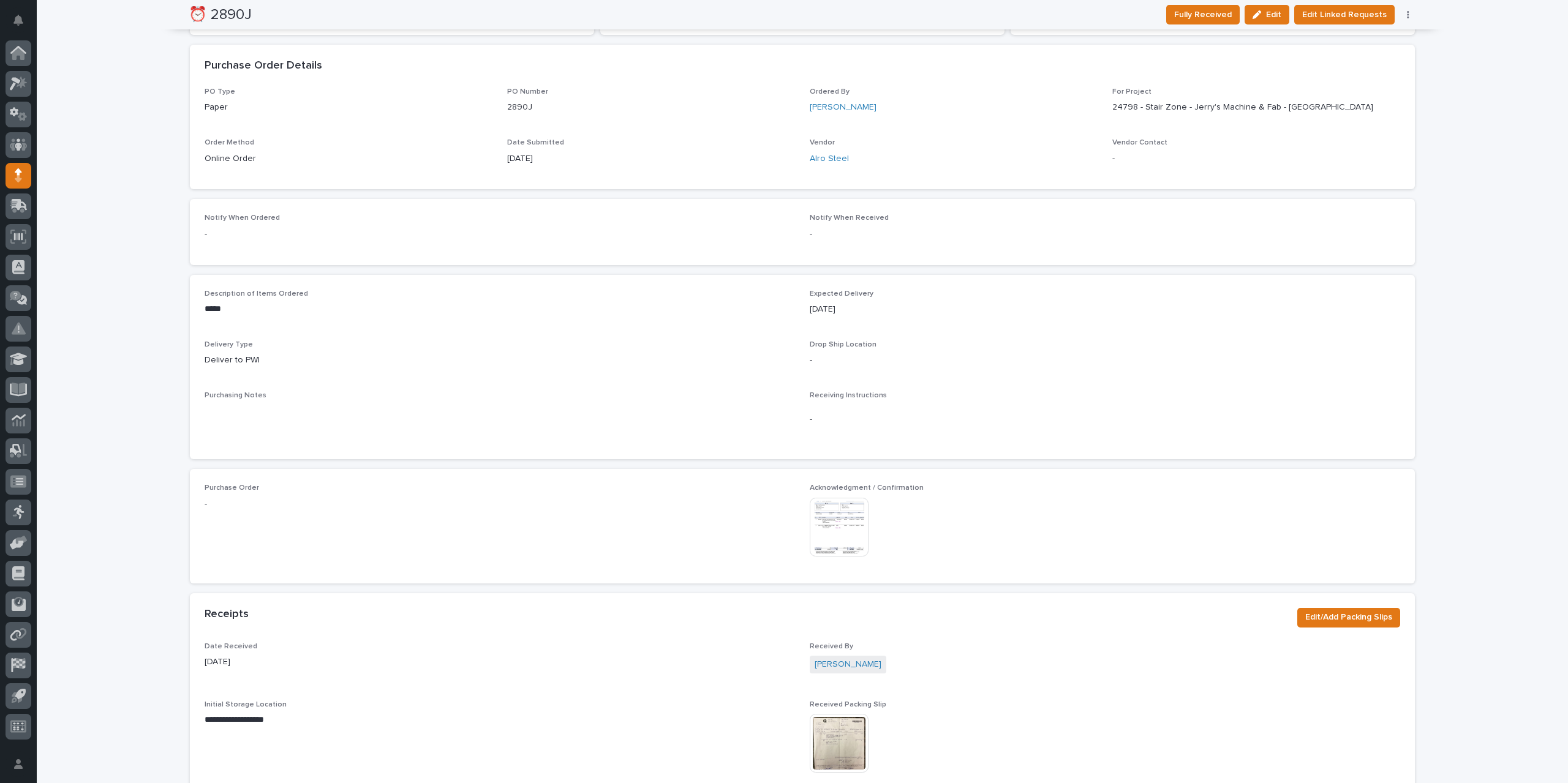
click at [838, 521] on img at bounding box center [840, 527] width 59 height 59
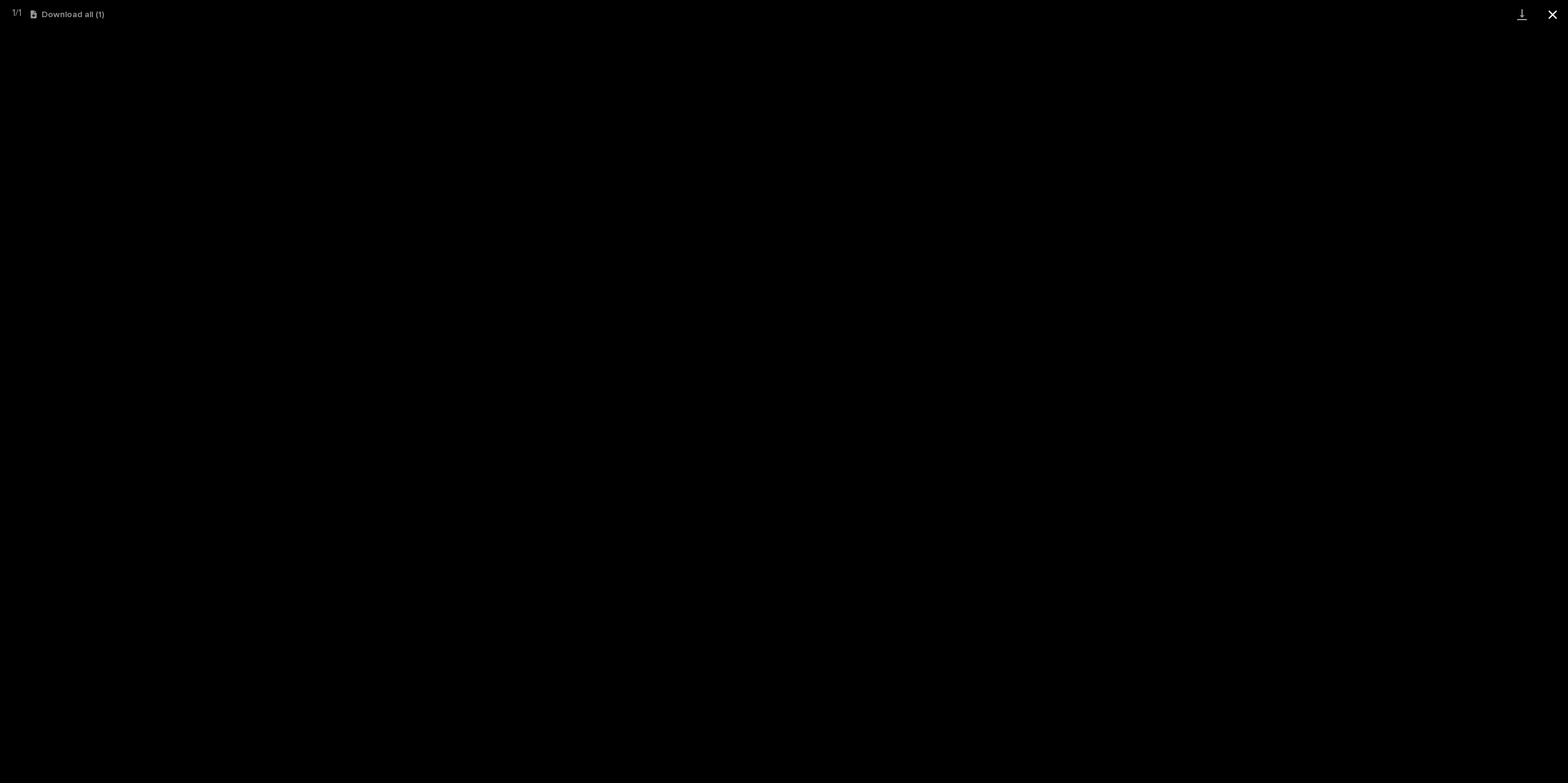
click at [1552, 14] on button "Close gallery" at bounding box center [1553, 14] width 31 height 29
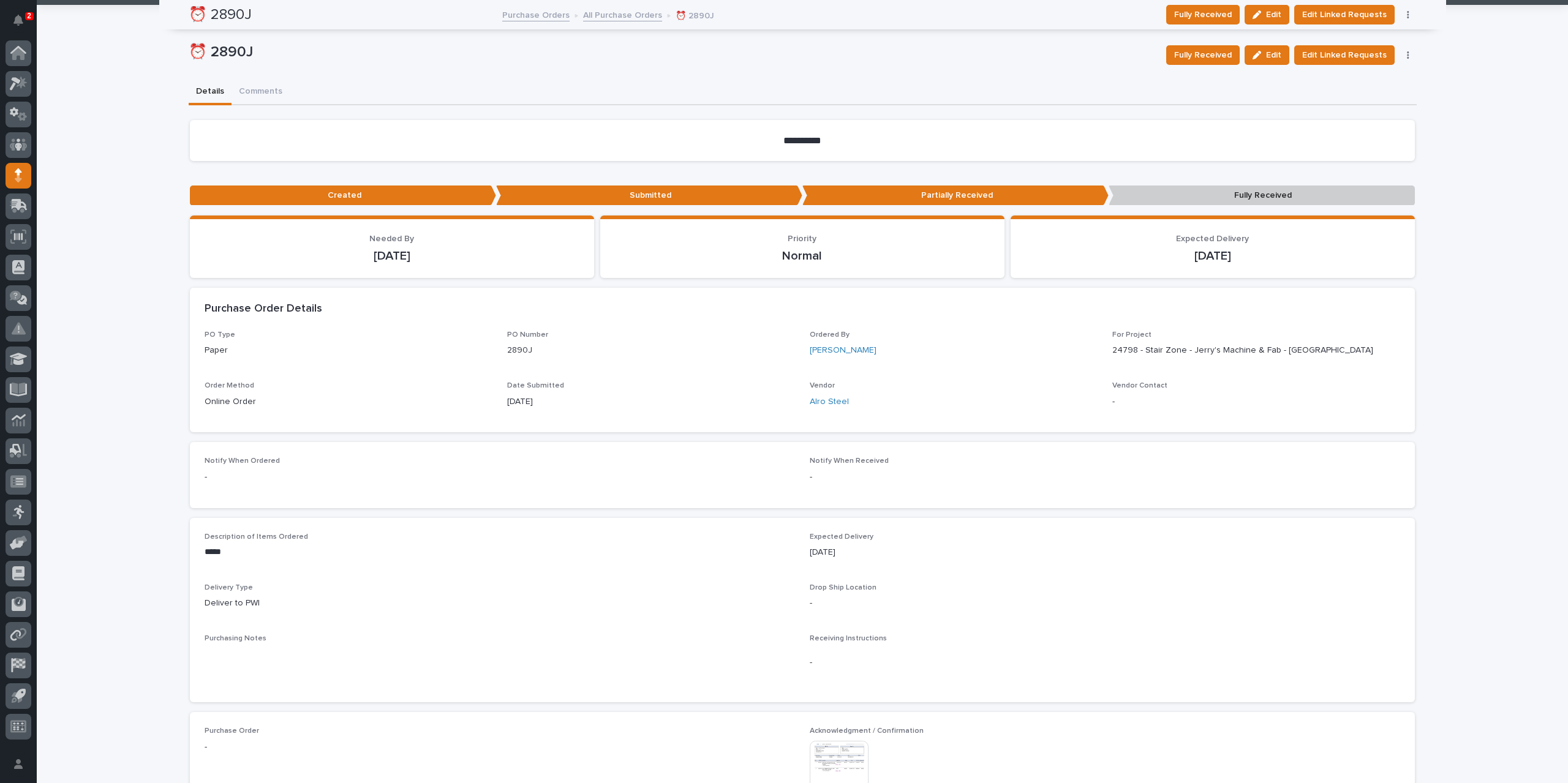
scroll to position [0, 0]
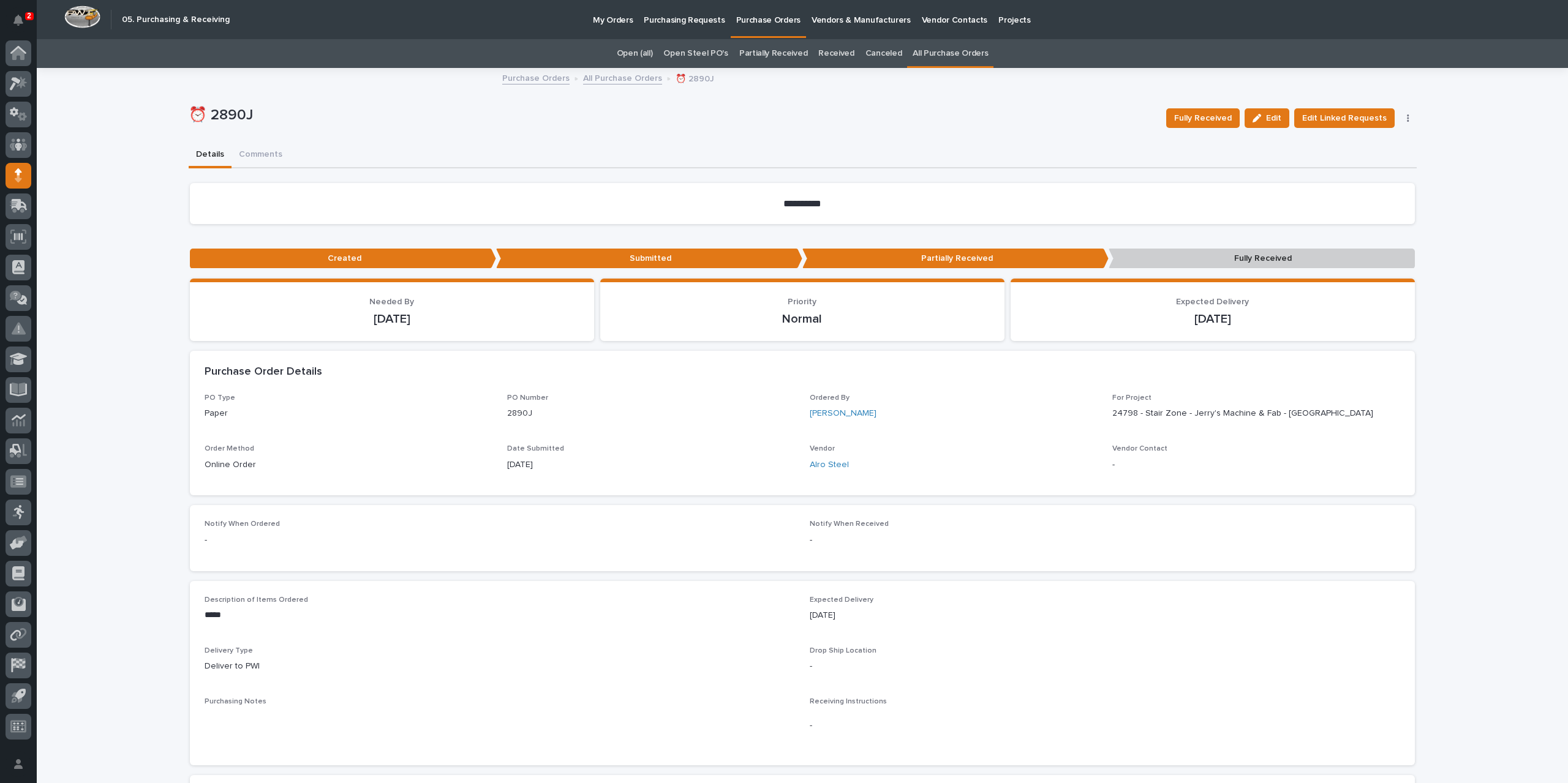
click at [625, 82] on link "All Purchase Orders" at bounding box center [622, 78] width 79 height 14
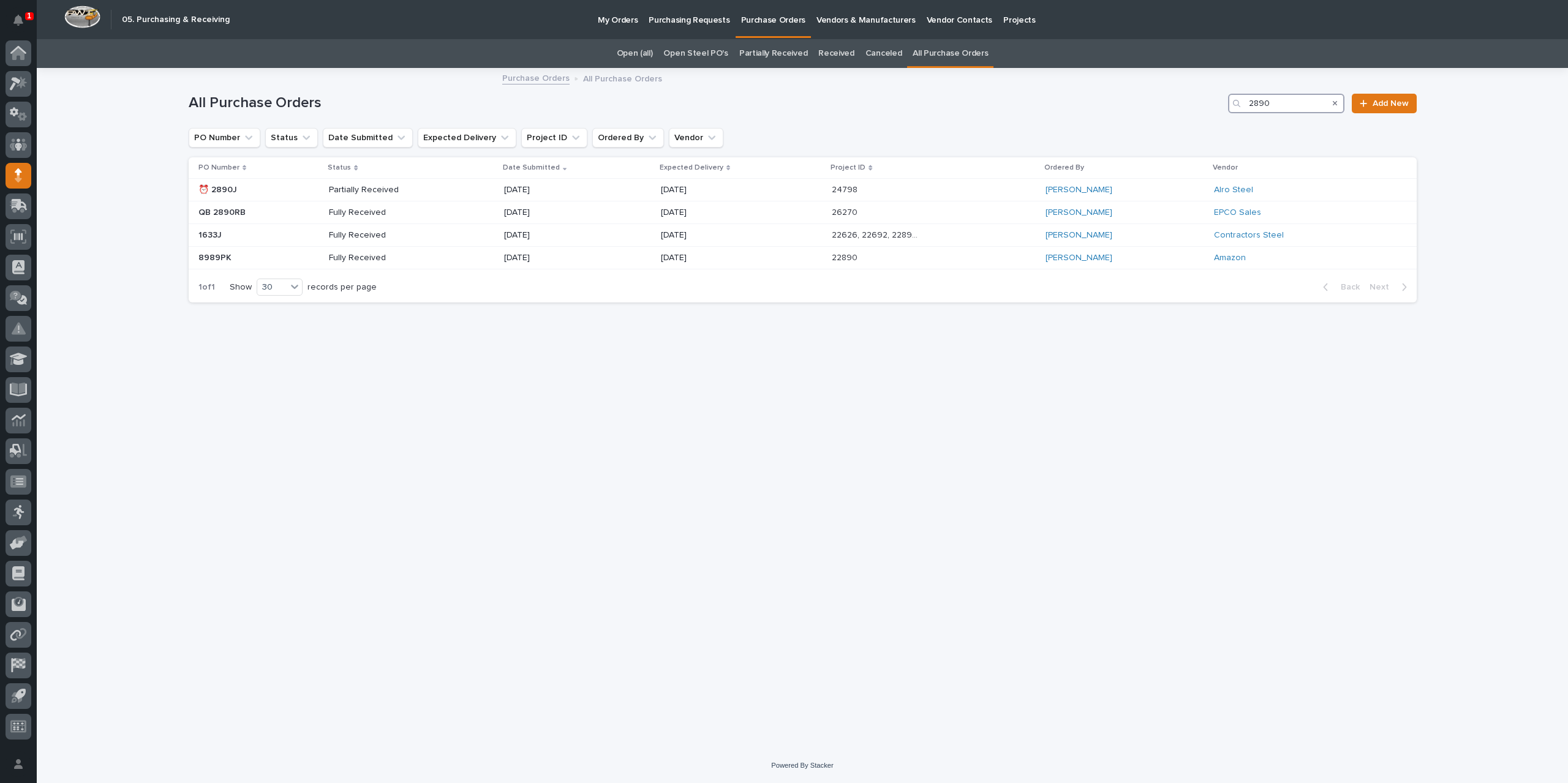
drag, startPoint x: 1293, startPoint y: 108, endPoint x: 1122, endPoint y: 113, distance: 171.1
click at [1122, 113] on div "All Purchase Orders 2890 Add New" at bounding box center [803, 99] width 1228 height 59
type input "2819"
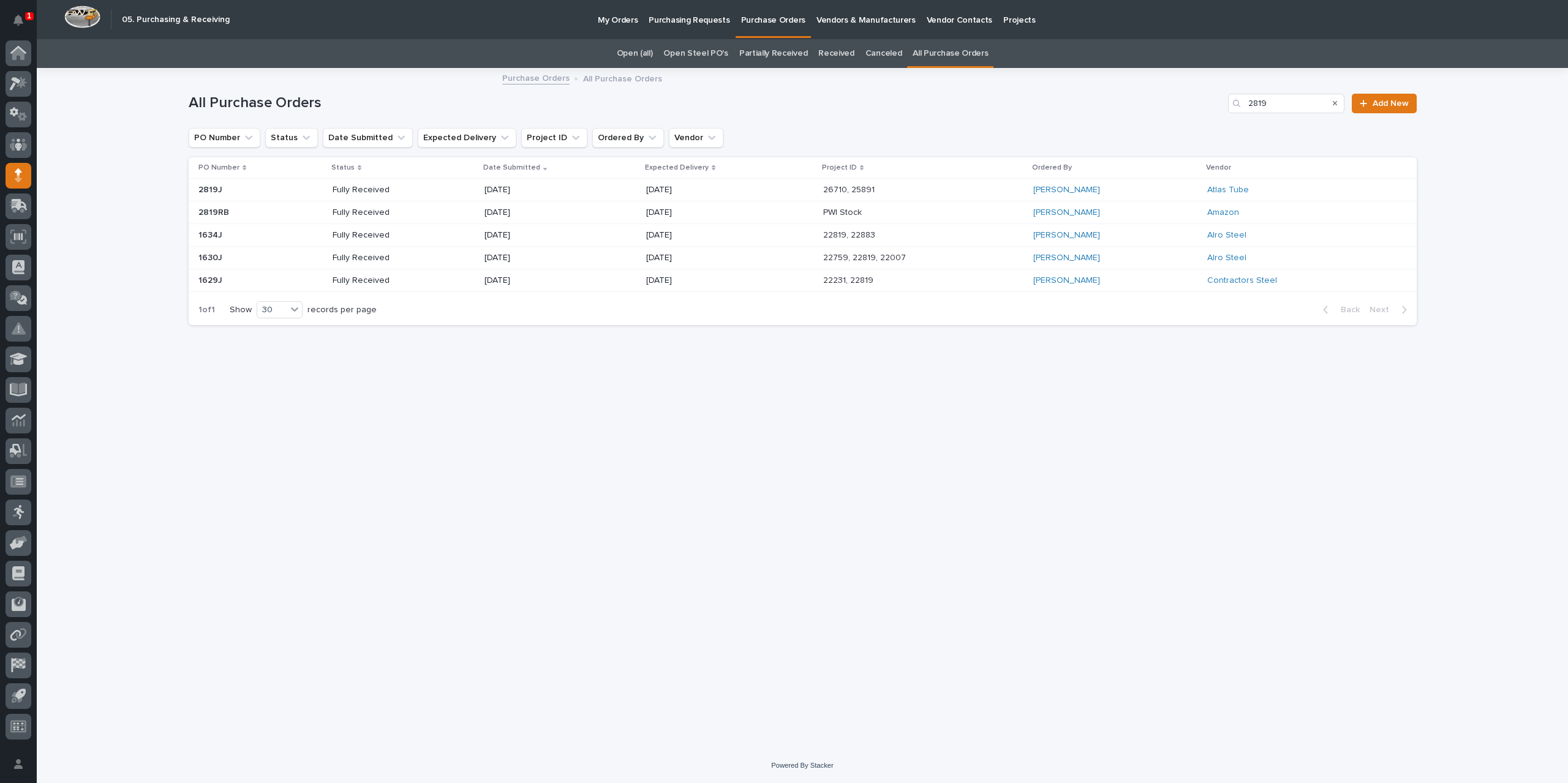
click at [725, 190] on div "[DATE]" at bounding box center [730, 189] width 168 height 20
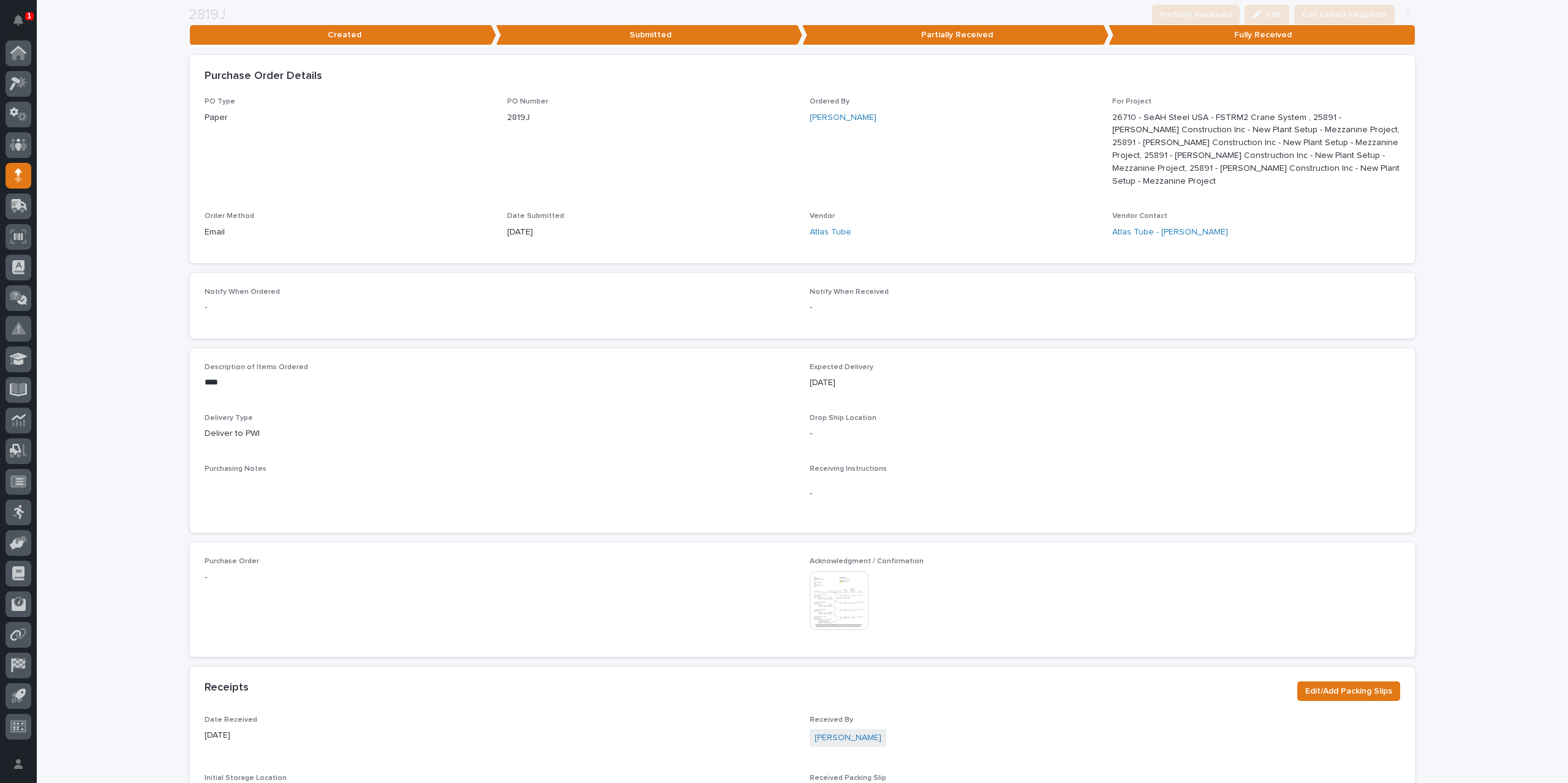
scroll to position [306, 0]
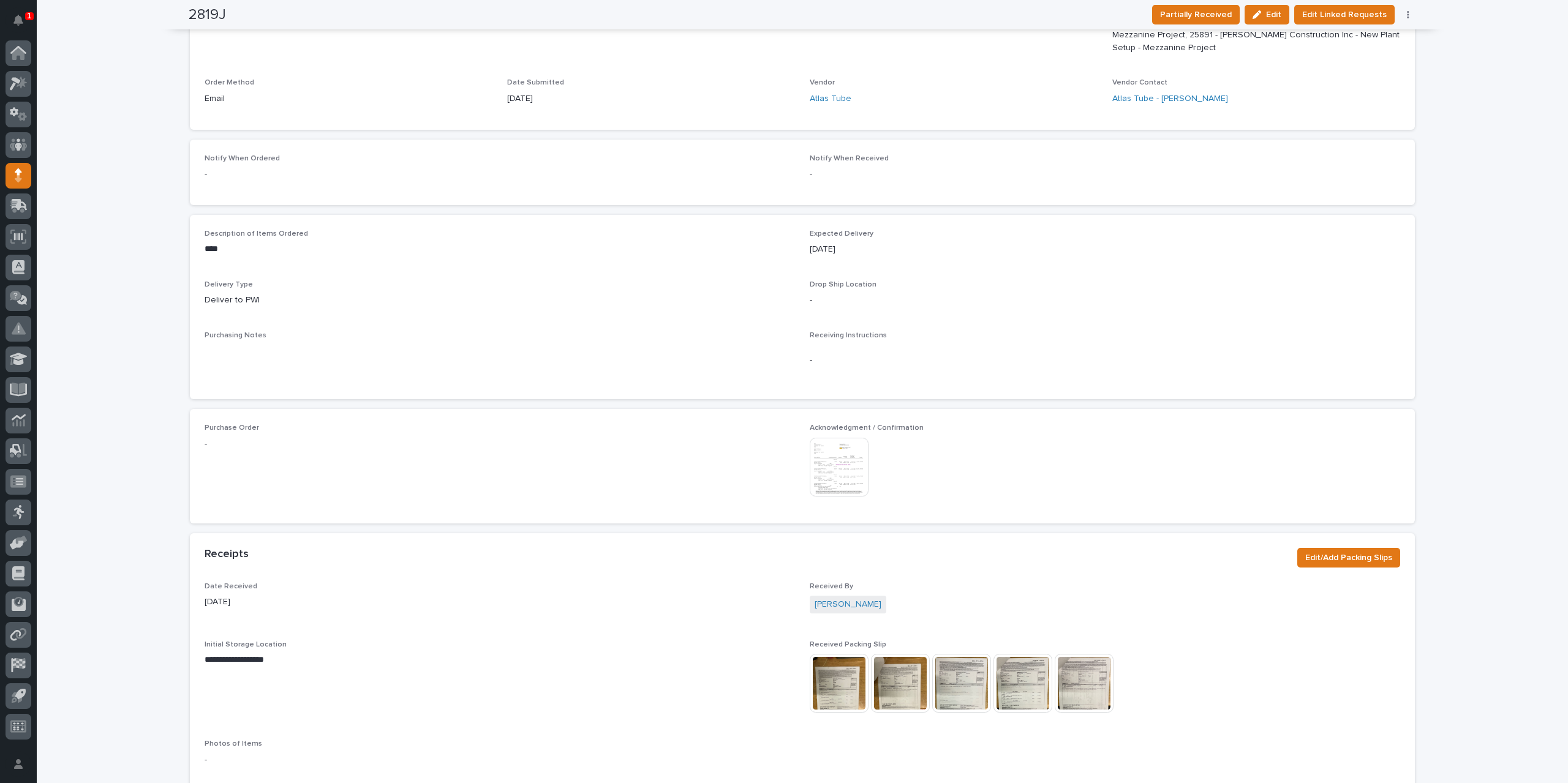
click at [840, 463] on img at bounding box center [840, 467] width 59 height 59
